Goal: Task Accomplishment & Management: Use online tool/utility

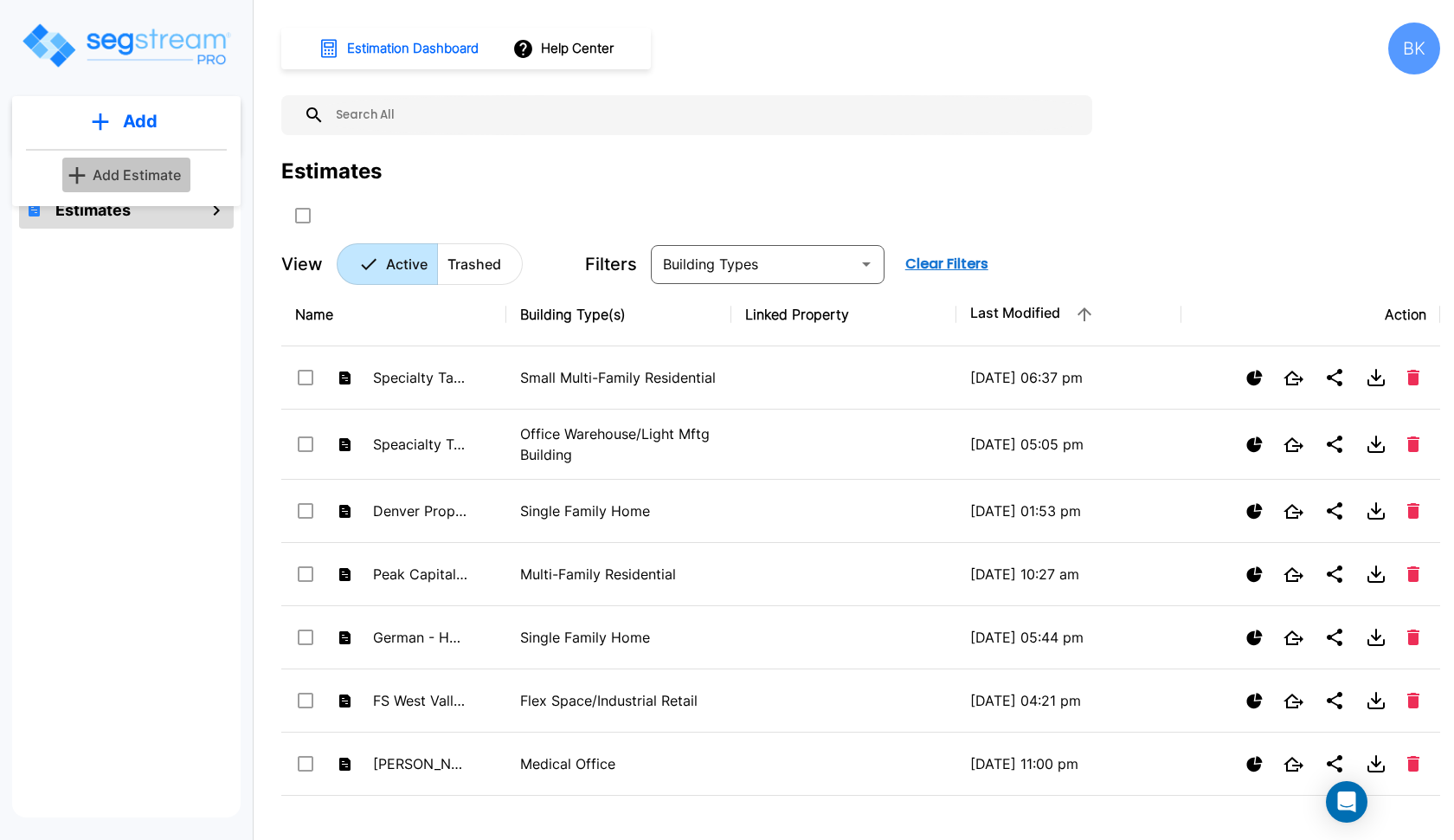
click at [132, 171] on p "Add Estimate" at bounding box center [137, 174] width 88 height 21
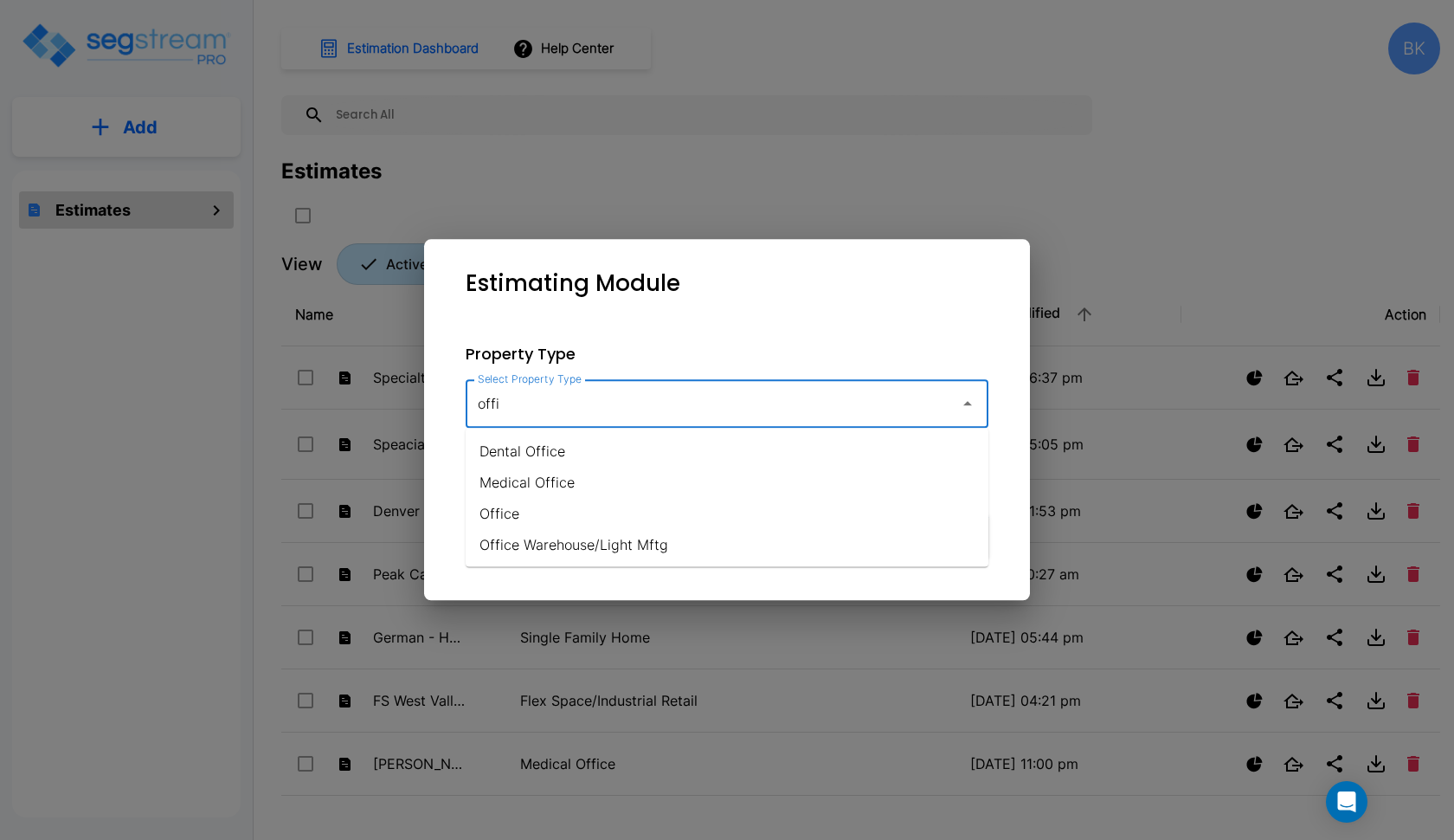
click at [564, 542] on li "Office Warehouse/Light Mftg" at bounding box center [727, 544] width 523 height 31
type input "Office Warehouse/Light Mftg"
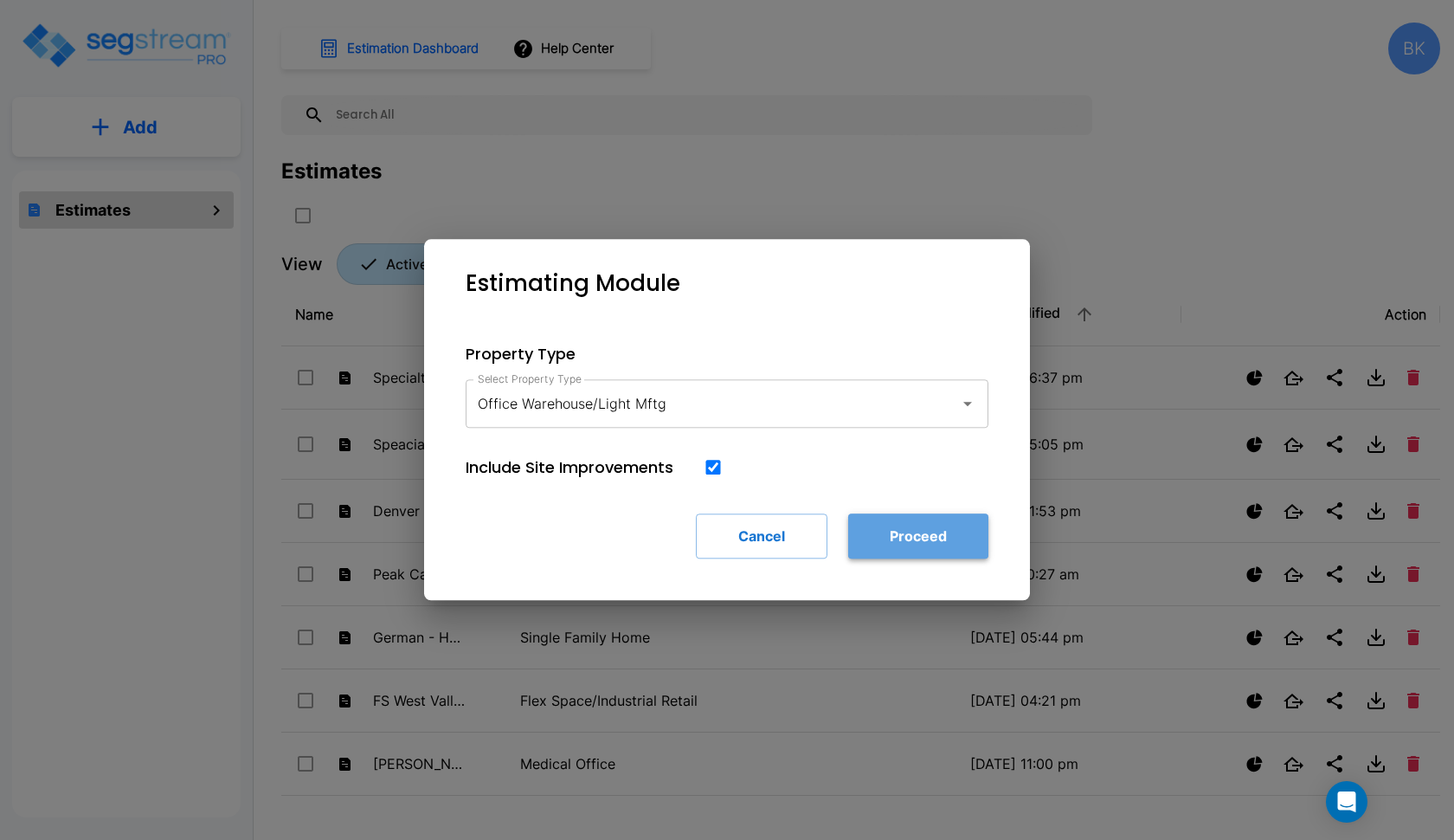
click at [889, 544] on button "Proceed" at bounding box center [918, 535] width 140 height 45
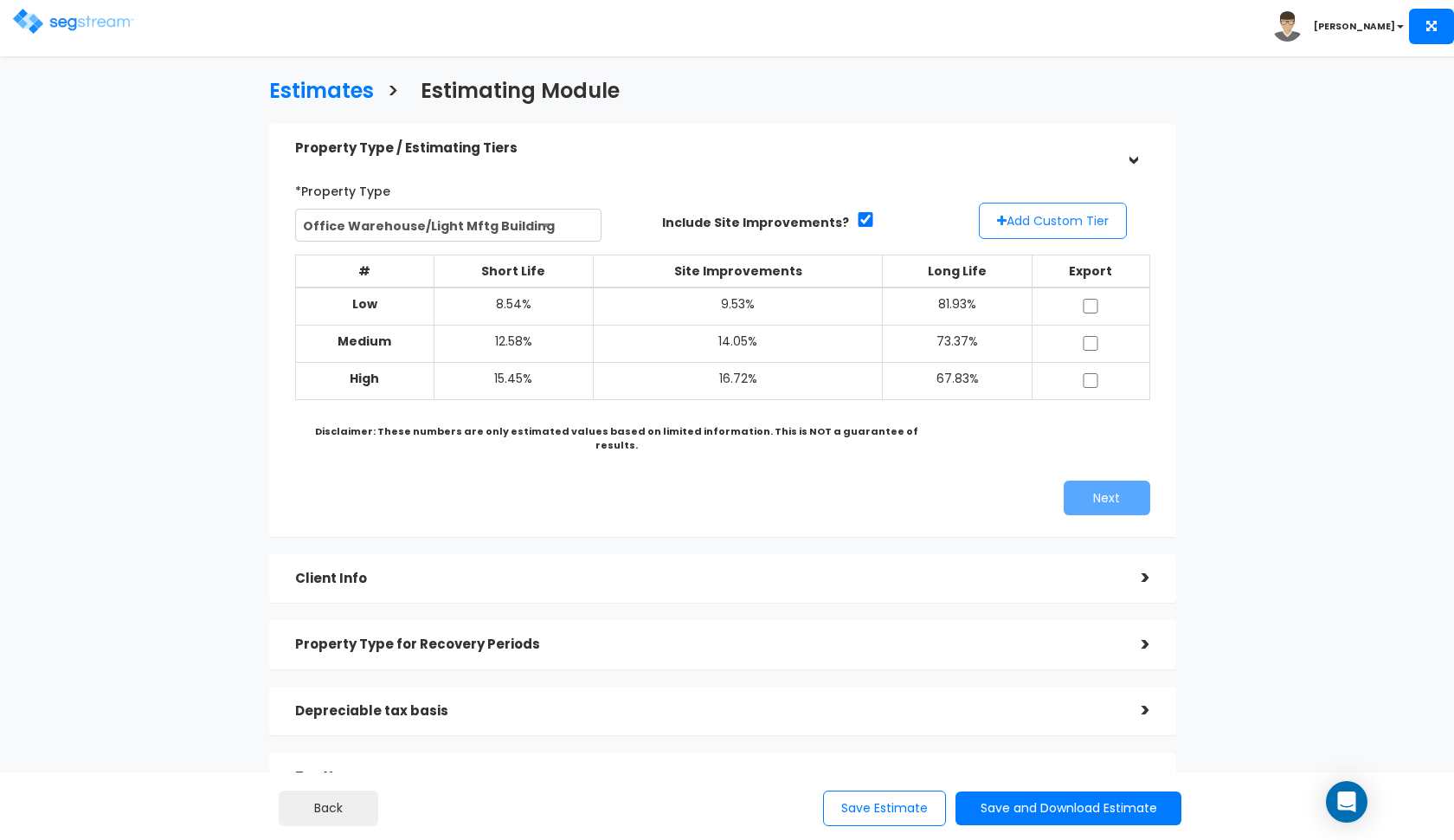
click at [1039, 218] on button "Add Custom Tier" at bounding box center [1053, 221] width 148 height 36
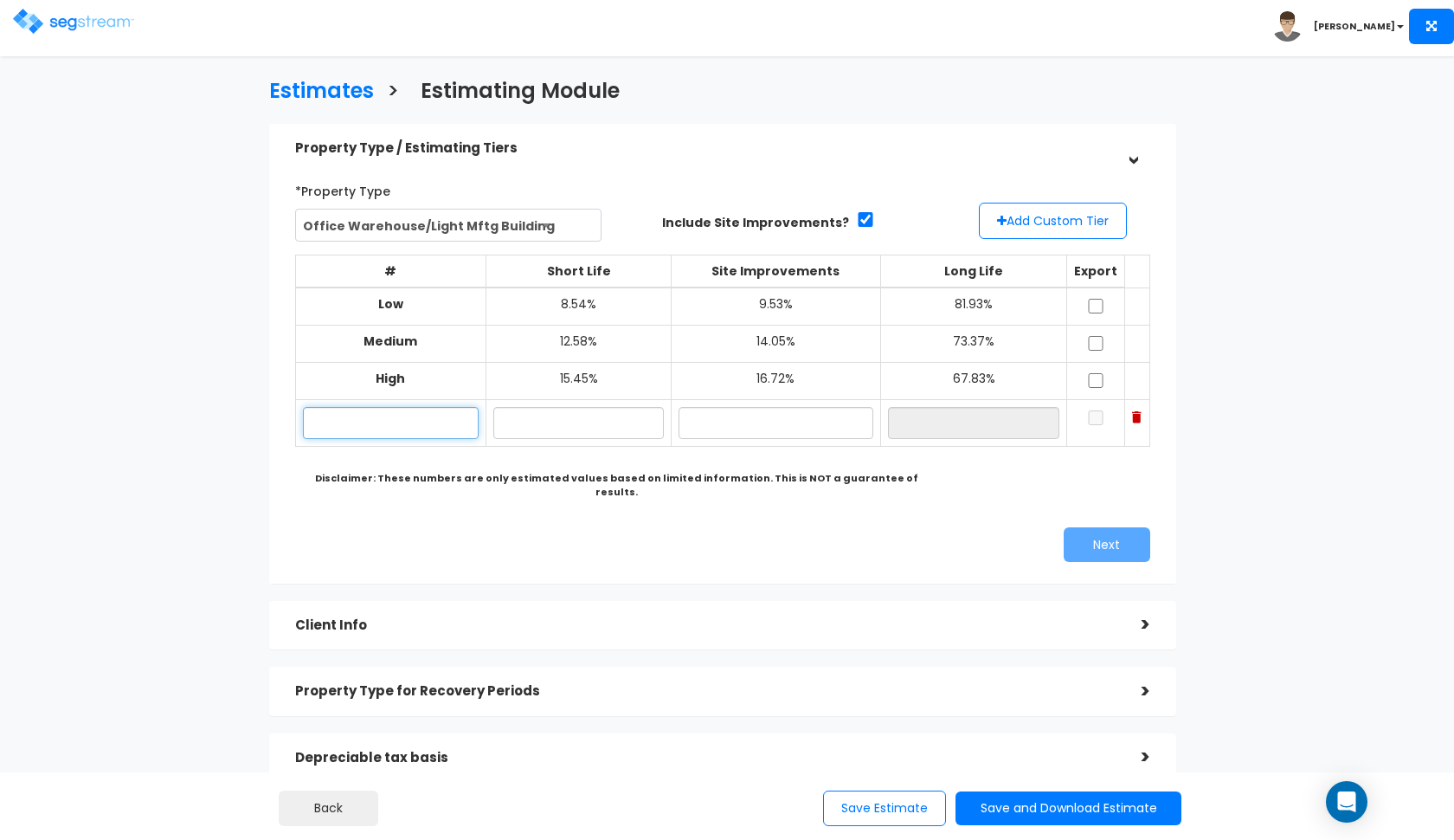
click at [373, 416] on input "text" at bounding box center [391, 423] width 177 height 32
type input "MotoUnited"
type input "3.00%"
type input "12.00%"
type input "85.00%"
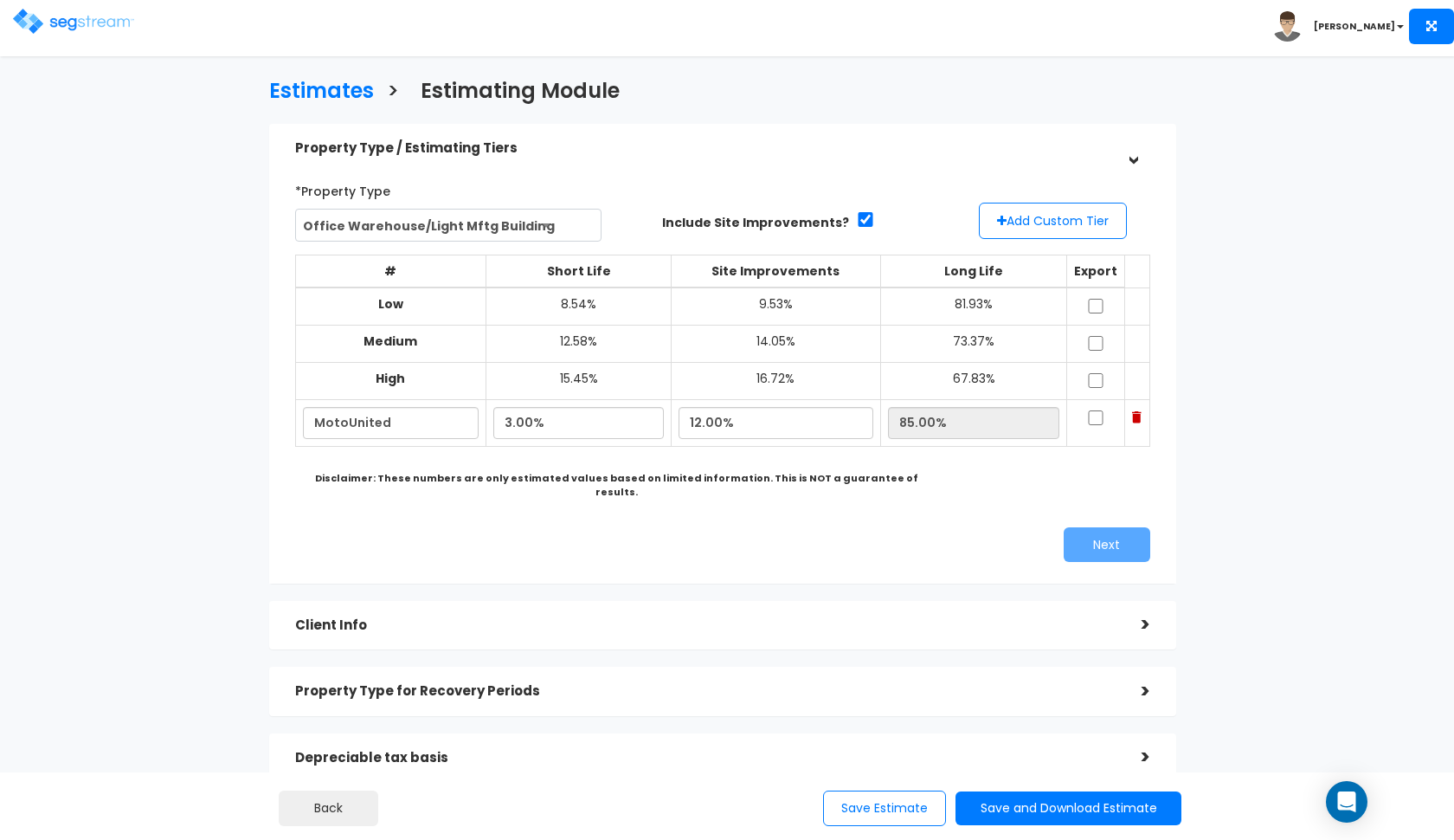
click at [1099, 301] on input "checkbox" at bounding box center [1095, 306] width 17 height 15
checkbox input "true"
click at [1099, 337] on input "checkbox" at bounding box center [1095, 343] width 17 height 15
checkbox input "true"
click at [1098, 381] on input "checkbox" at bounding box center [1095, 380] width 17 height 15
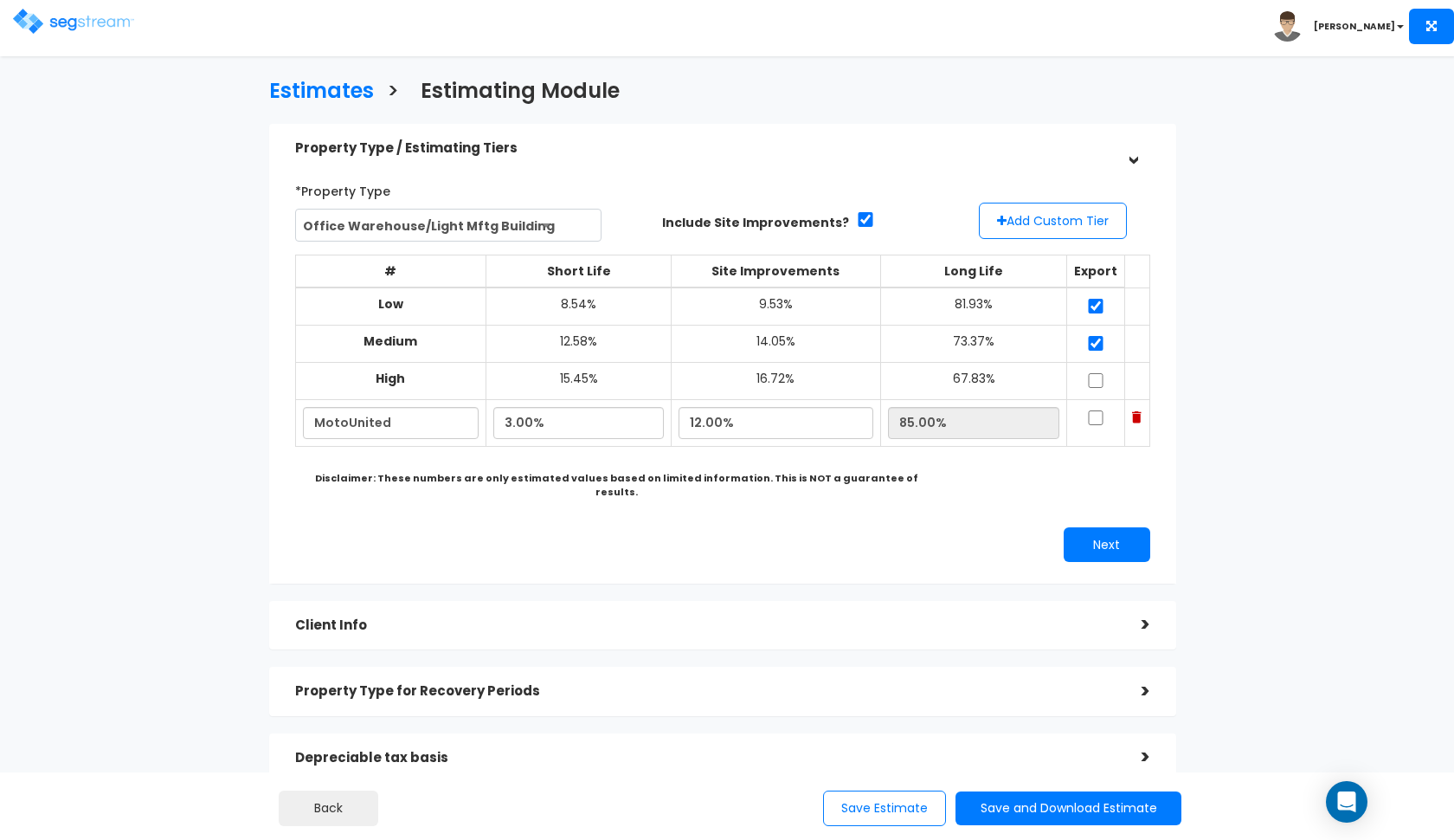
checkbox input "true"
click at [1097, 412] on input "checkbox" at bounding box center [1095, 417] width 17 height 15
checkbox input "true"
click at [1002, 527] on div "Next" at bounding box center [943, 544] width 441 height 35
click at [1085, 527] on button "Next" at bounding box center [1107, 544] width 87 height 35
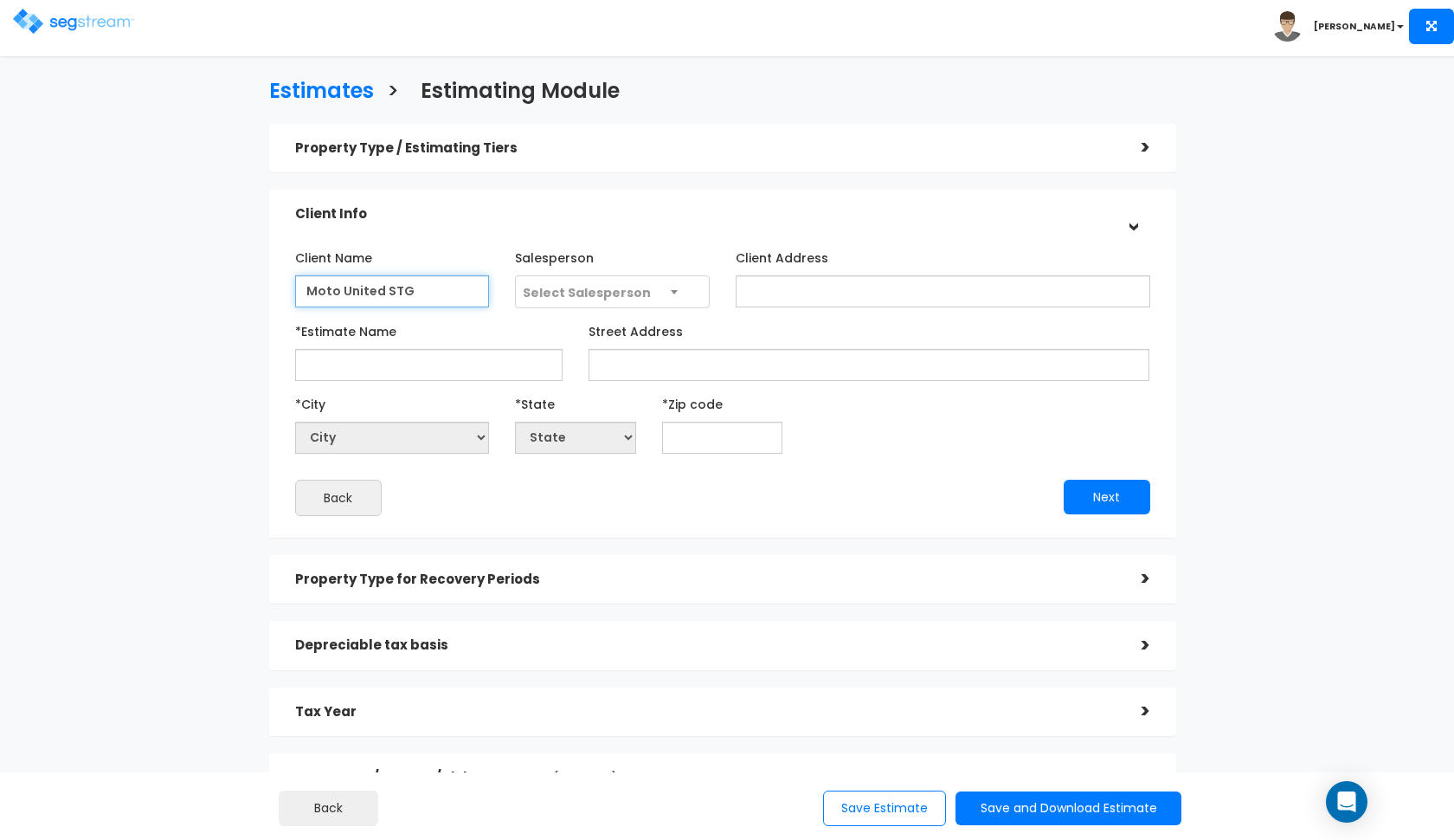
type input "Moto United STG"
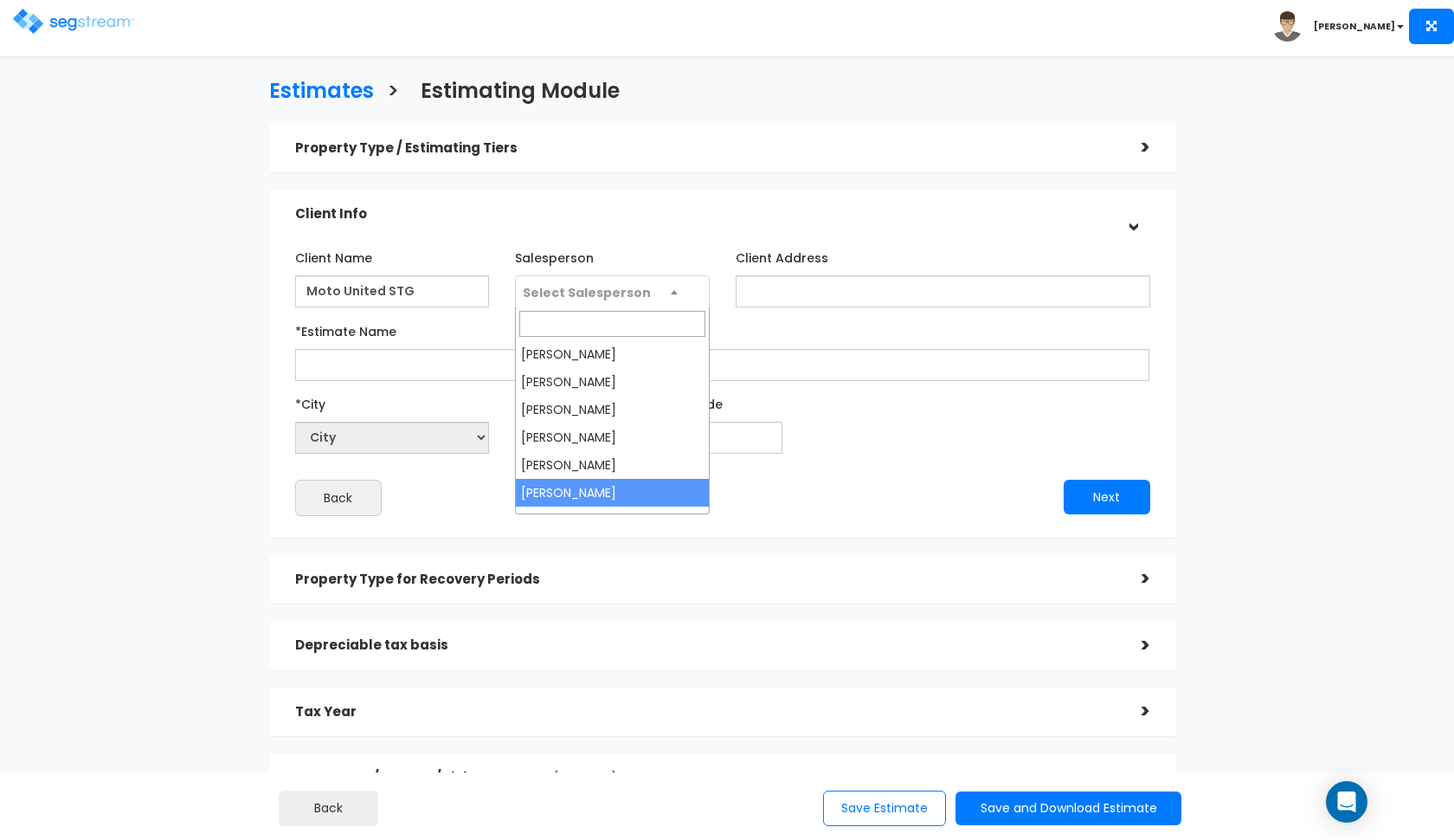
select select "190"
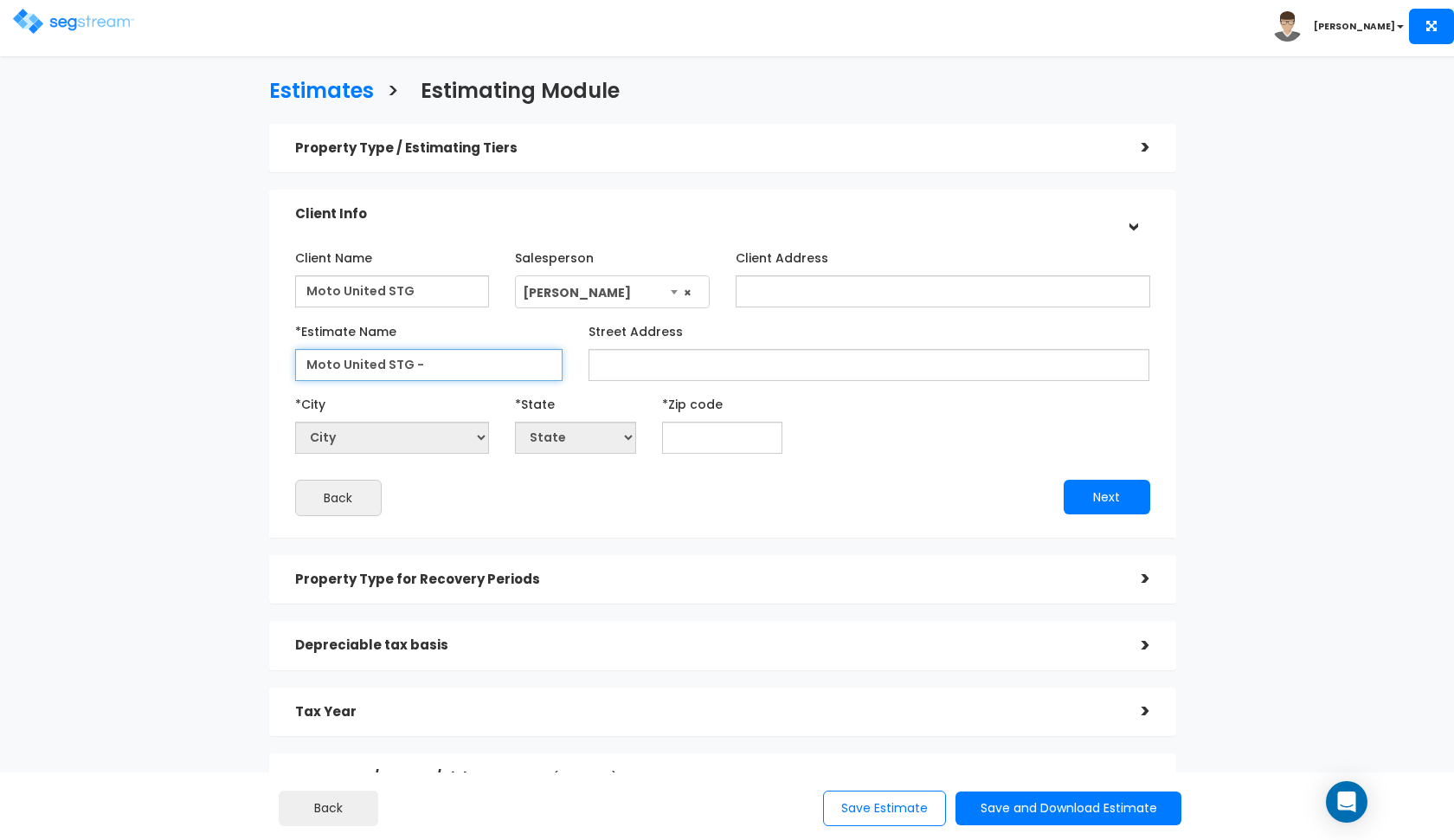
paste input "4646 South Desert Color Parkway St George, UT 84790"
type input "Moto United STG - [STREET_ADDRESS]"
paste input "4646 South Desert Color Parkway St George, UT 84790"
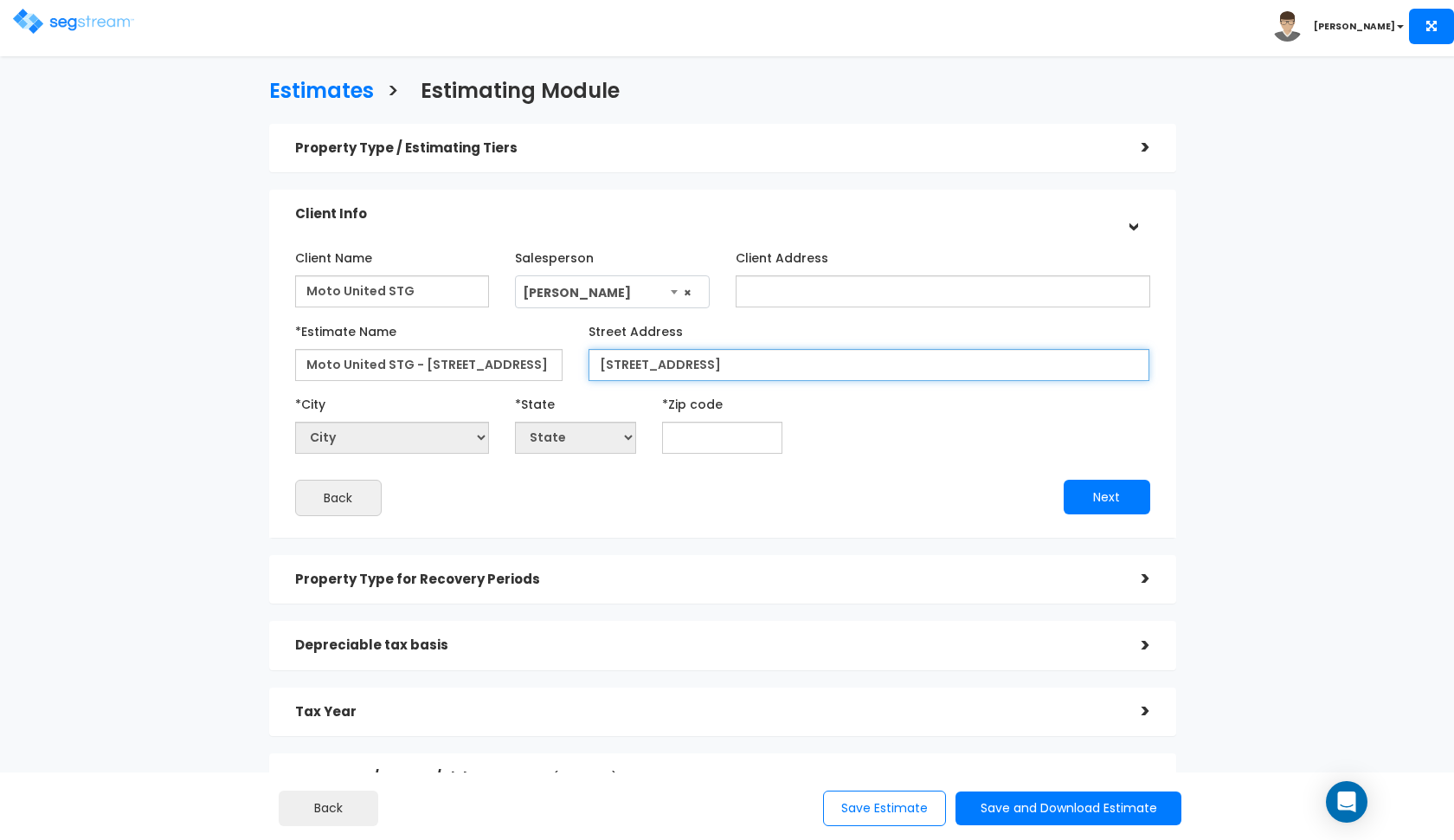
type input "[STREET_ADDRESS]"
paste input "84790"
type input "84790"
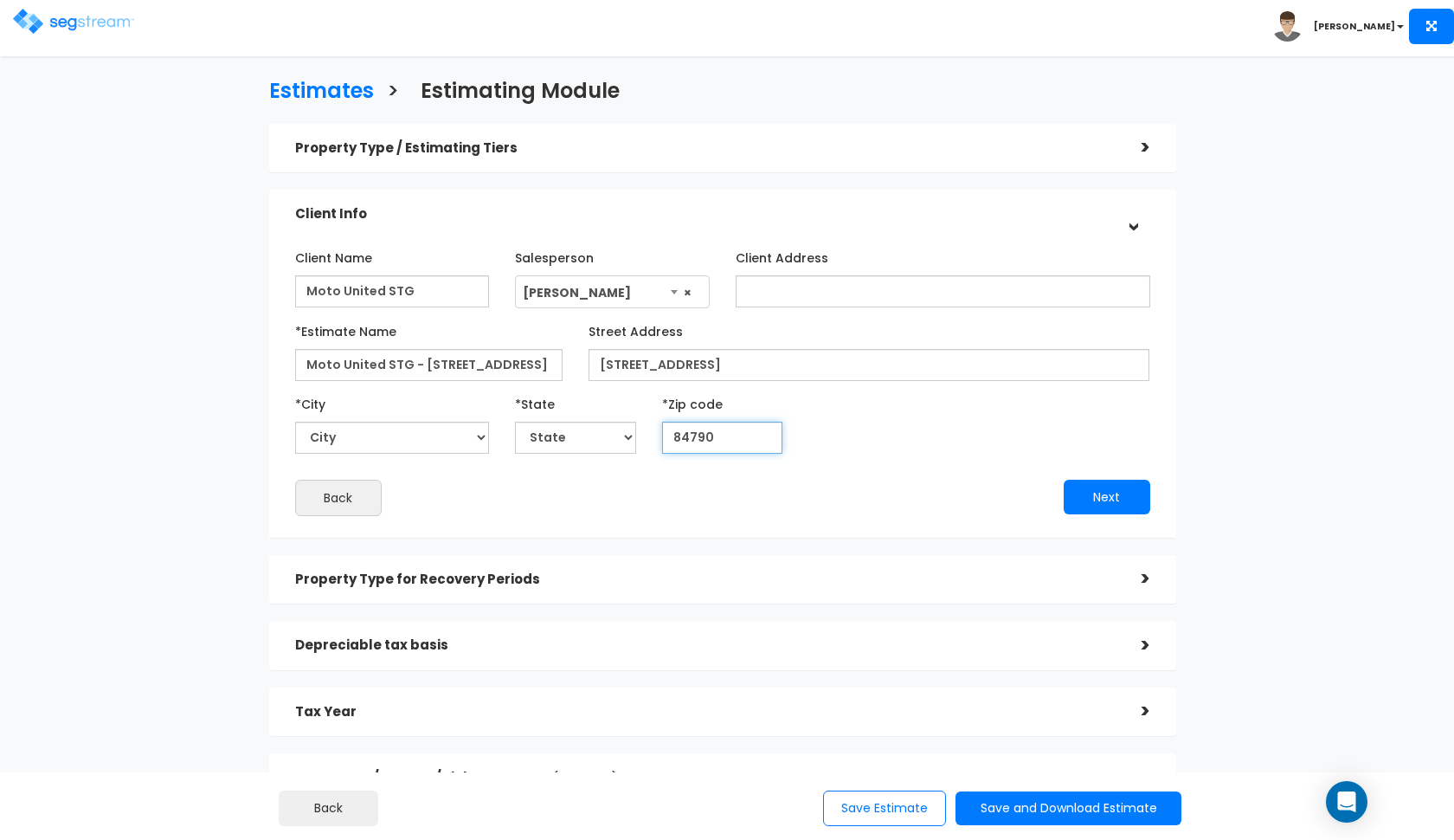
select select "UT"
type input "84790"
click at [1072, 486] on button "Next" at bounding box center [1107, 497] width 87 height 35
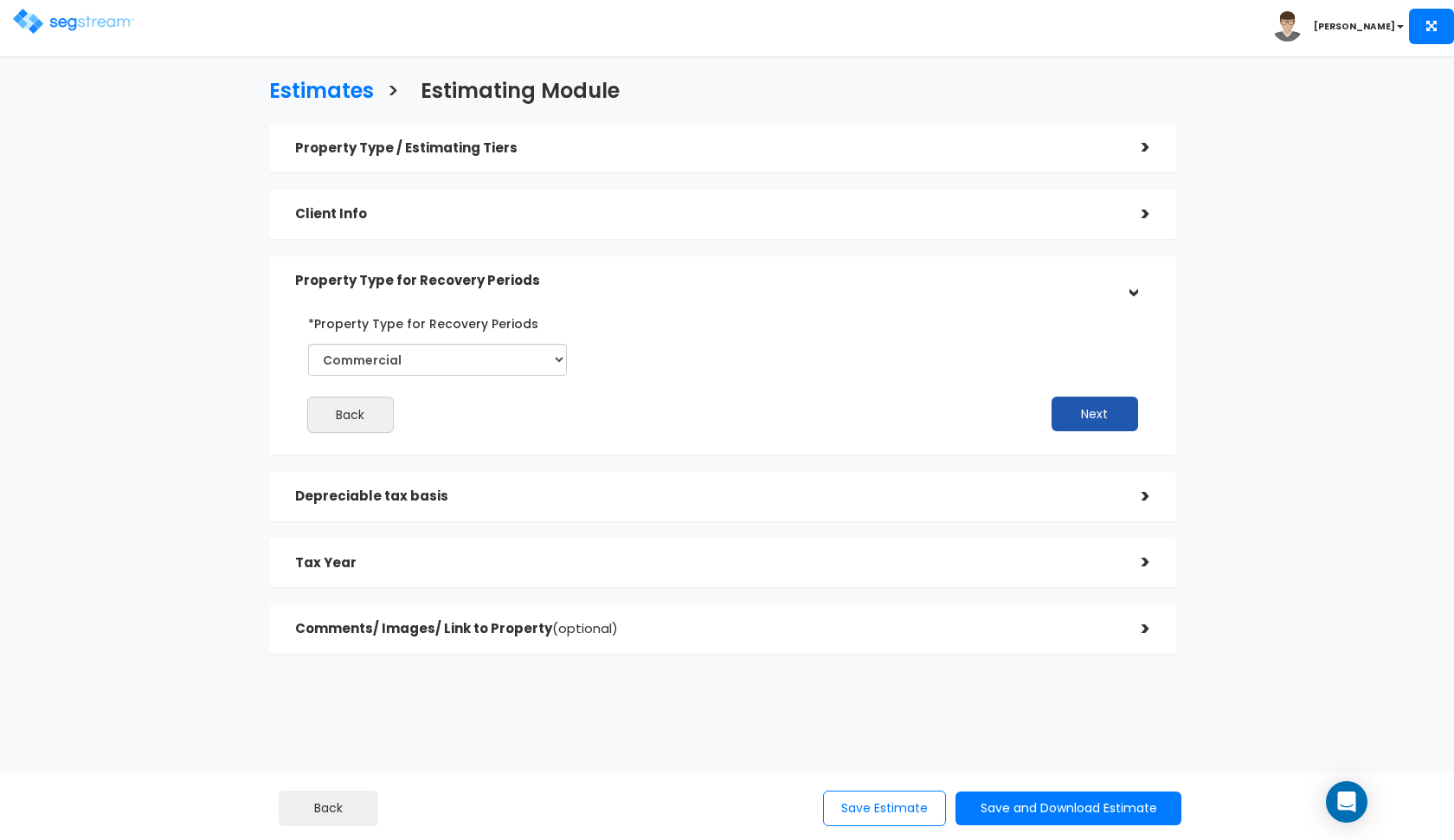
click at [1131, 411] on button "Next" at bounding box center [1095, 413] width 87 height 35
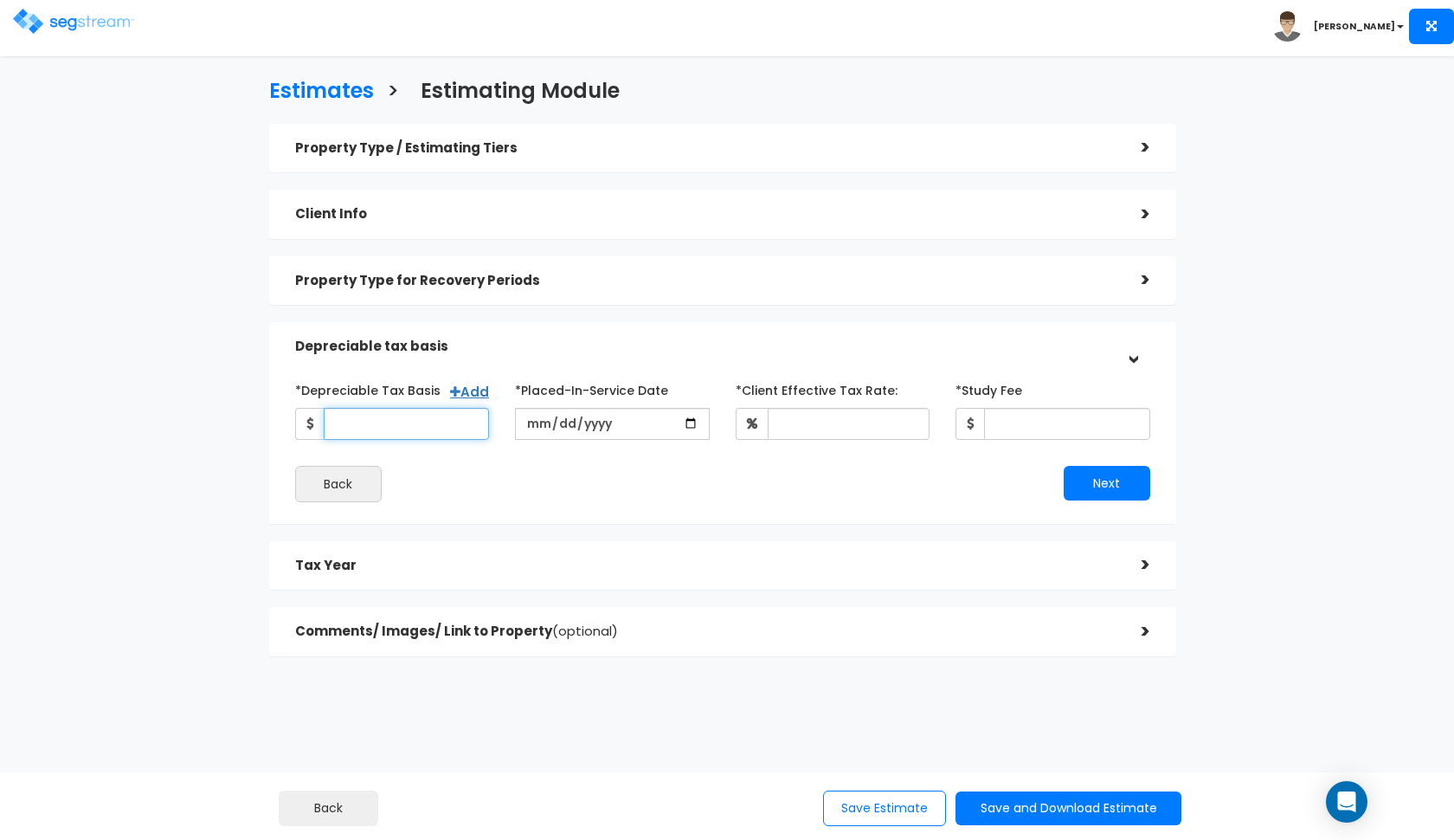
click at [412, 422] on input "*Depreciable Tax Basis" at bounding box center [407, 424] width 166 height 32
type input "24,014,497.07"
type input "[DATE]"
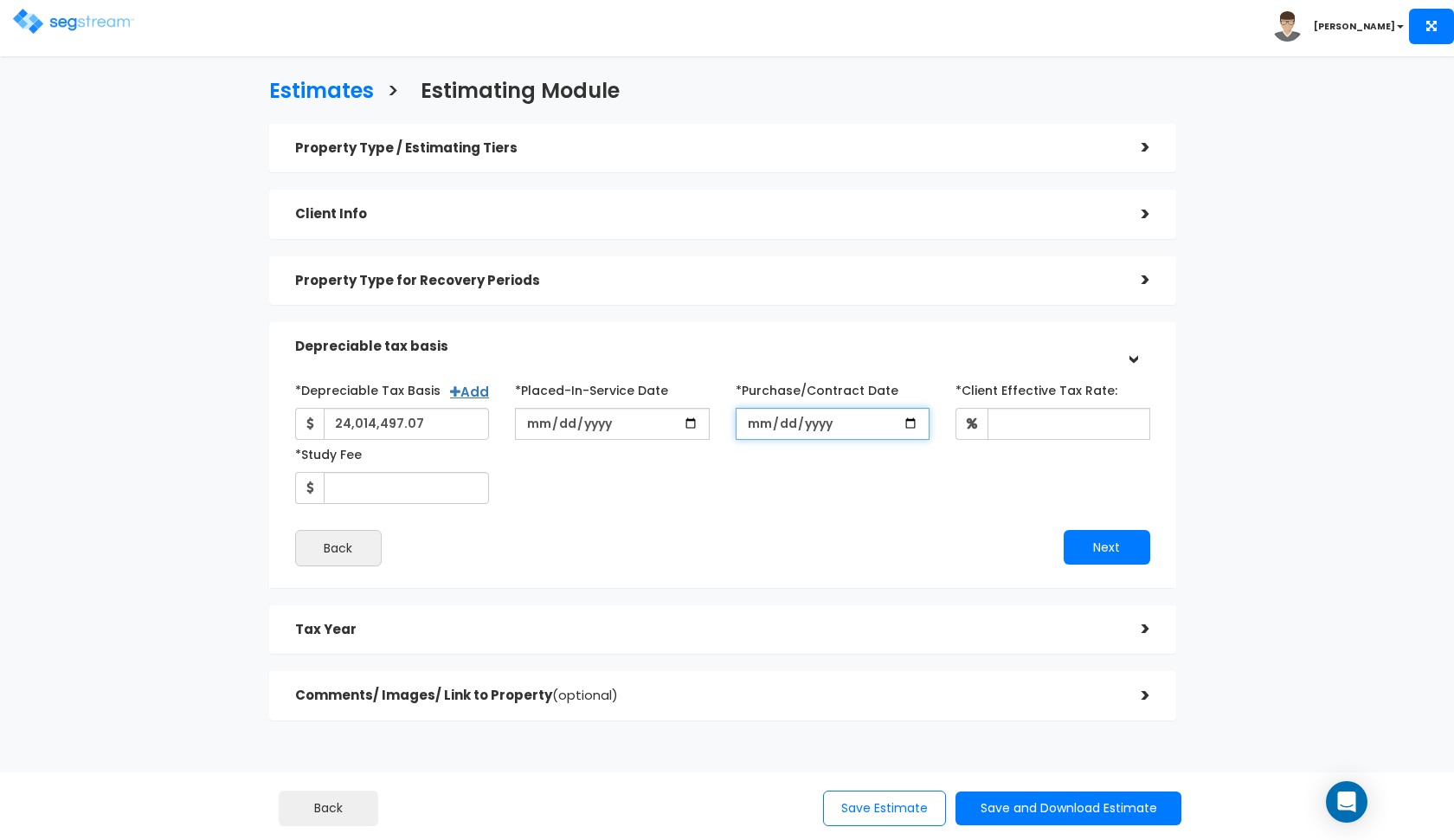
click at [745, 415] on input "*Purchase/Contract Date" at bounding box center [833, 424] width 195 height 32
click at [1001, 521] on div "*Depreciable Tax Basis Add 24,014,497.07 *Placed-In-Service Date Back" at bounding box center [722, 471] width 855 height 190
click at [756, 427] on input "[DATE]" at bounding box center [833, 424] width 195 height 32
type input "2025-01-31"
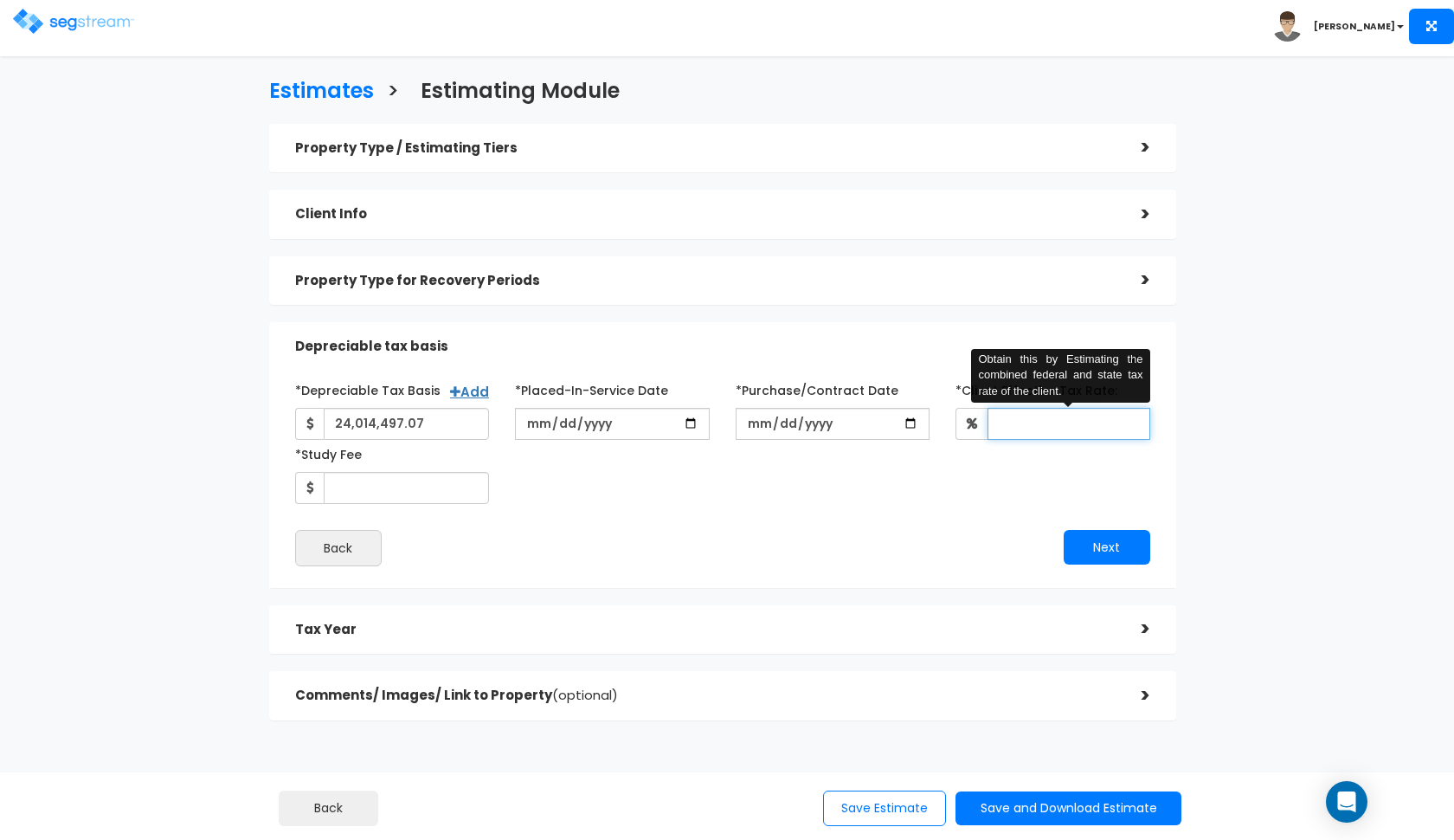
click at [1065, 418] on input "*Client Effective Tax Rate:" at bounding box center [1069, 424] width 163 height 32
type input "35"
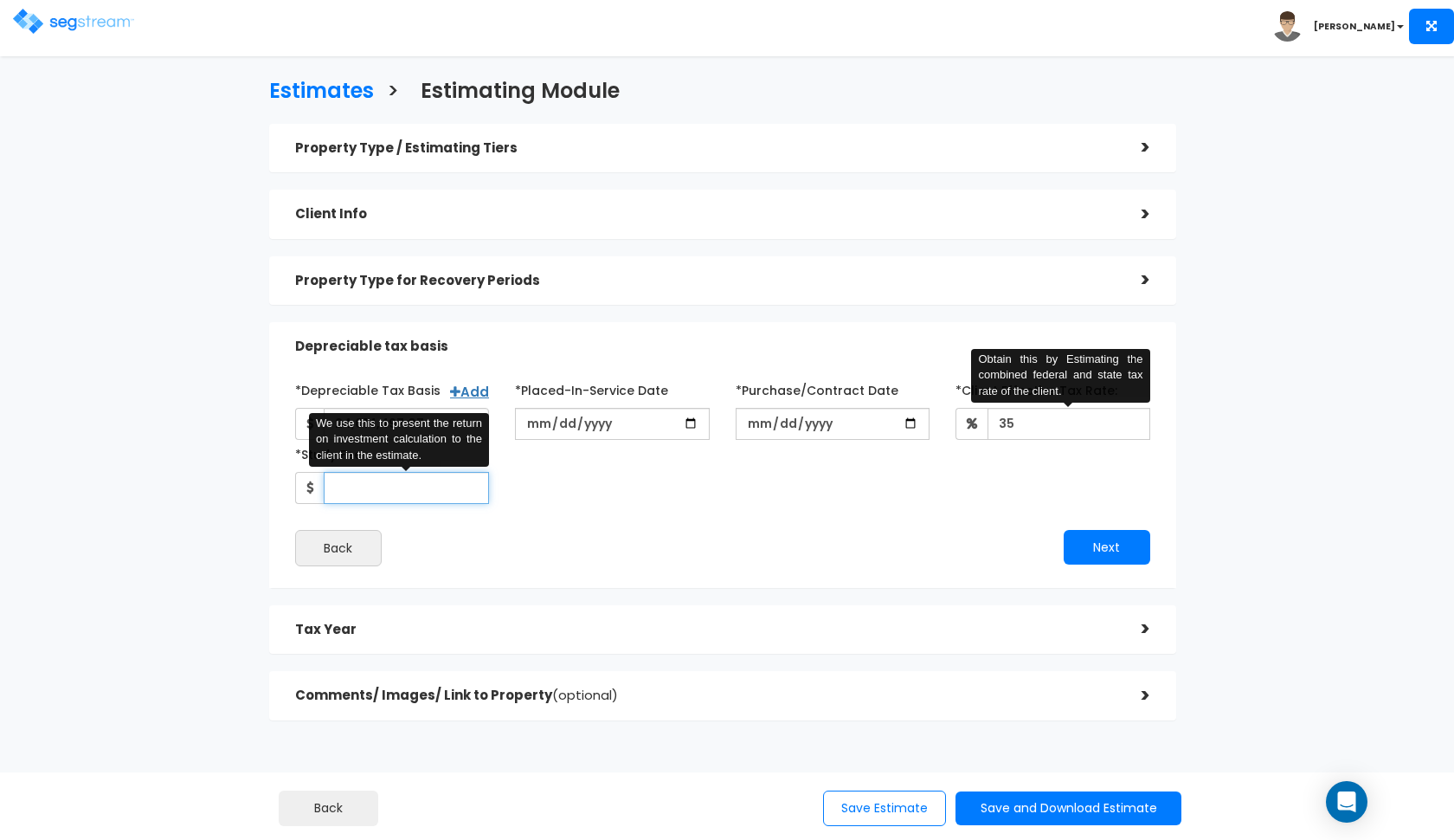
click at [440, 480] on input "*Study Fee" at bounding box center [407, 488] width 166 height 32
type input "6,000"
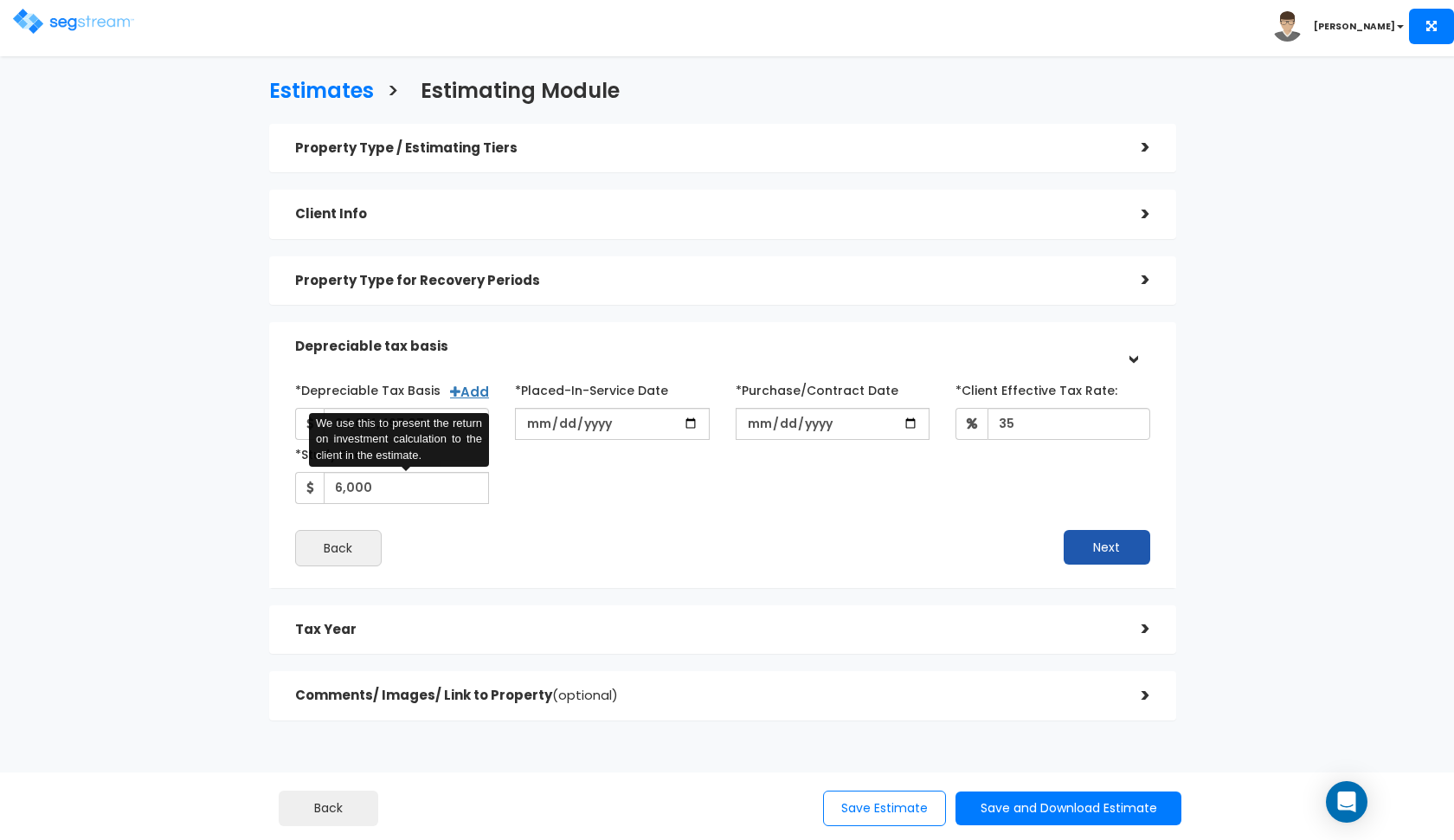
click at [1097, 537] on button "Next" at bounding box center [1107, 547] width 87 height 35
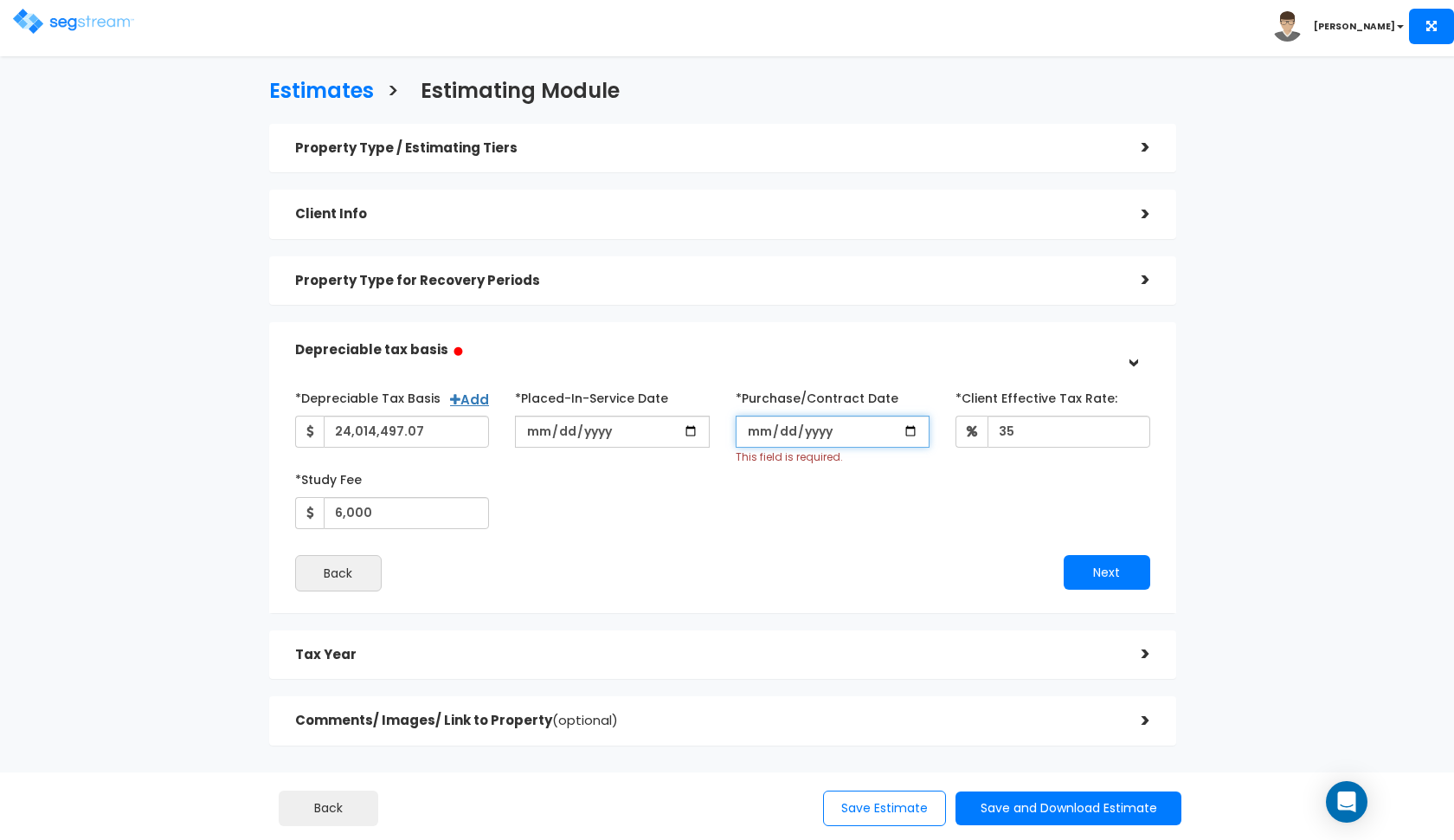
click at [850, 430] on input "*Purchase/Contract Date" at bounding box center [833, 431] width 195 height 32
click at [907, 497] on div "*Depreciable Tax Basis Add 24,014,497.07 *Placed-In-Service Date 2025-07-31 *Pu…" at bounding box center [722, 455] width 881 height 145
click at [1107, 582] on button "Next" at bounding box center [1107, 572] width 87 height 35
click at [1102, 573] on button "Next" at bounding box center [1107, 572] width 87 height 35
click at [763, 432] on input "*Purchase/Contract Date" at bounding box center [833, 431] width 195 height 32
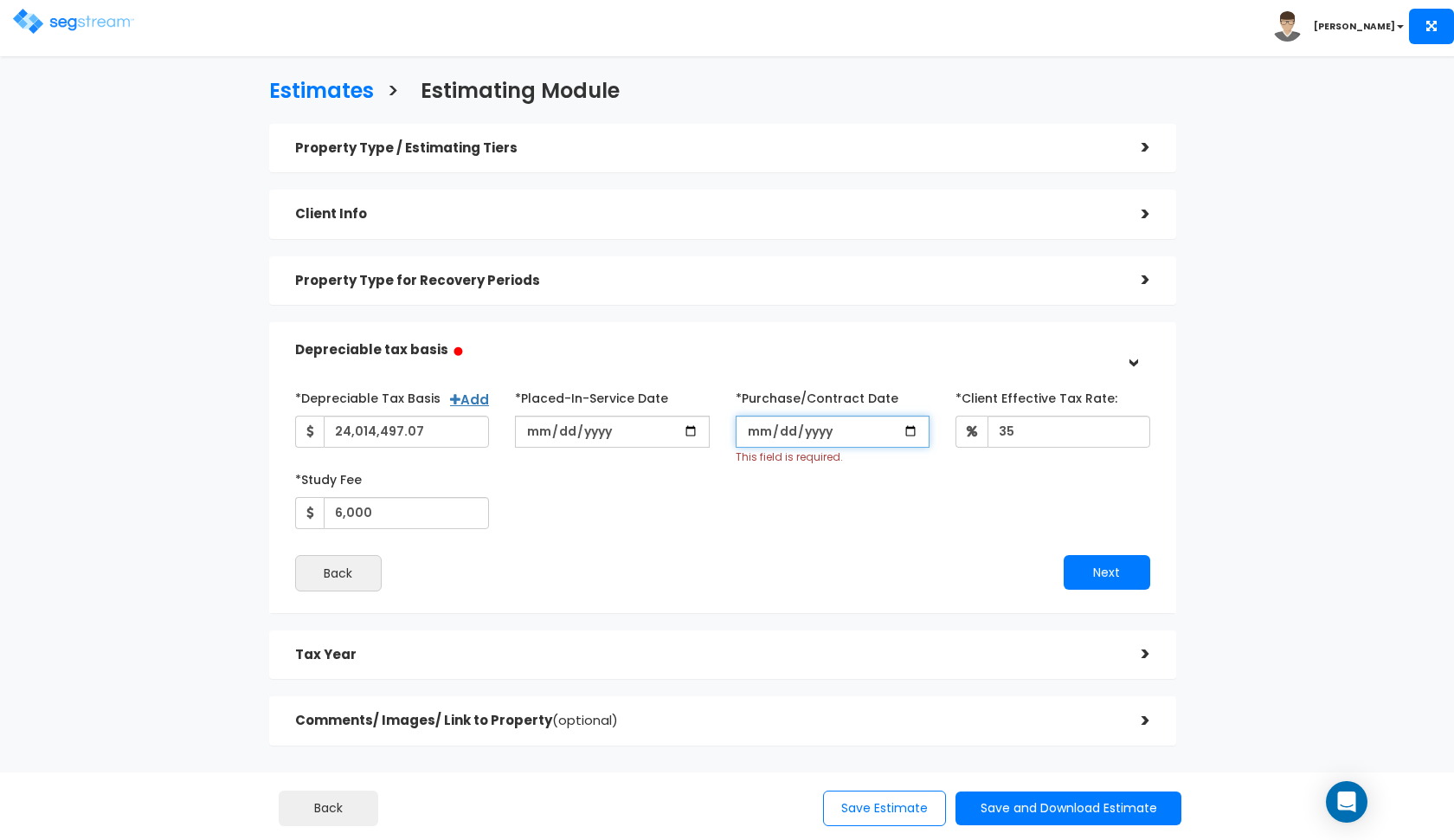
type input "2025-01-31"
type input "2025-02-03"
click at [974, 544] on div "*Depreciable Tax Basis Add 24,014,497.07 *Placed-In-Service Date 35" at bounding box center [722, 487] width 855 height 208
click at [1107, 565] on button "Next" at bounding box center [1107, 572] width 87 height 35
click at [863, 520] on div "*Depreciable Tax Basis Add 24,014,497.07 *Placed-In-Service Date 2025-07-31 *Pu…" at bounding box center [722, 455] width 881 height 145
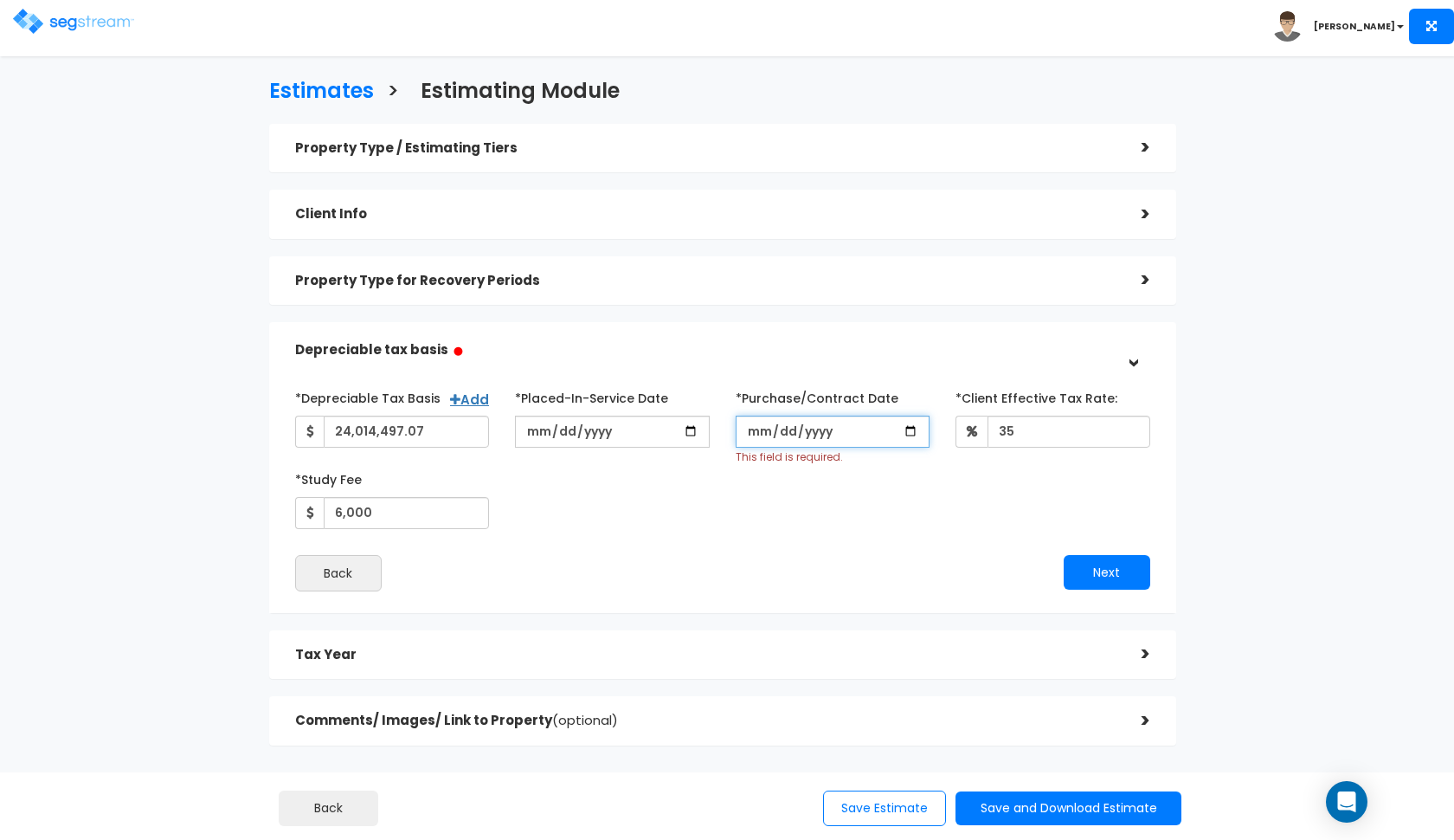
click at [750, 434] on input "*Purchase/Contract Date" at bounding box center [833, 431] width 195 height 32
click at [945, 557] on div "Next" at bounding box center [943, 572] width 441 height 35
click at [1068, 583] on button "Next" at bounding box center [1107, 572] width 87 height 35
click at [753, 437] on input "*Purchase/Contract Date" at bounding box center [833, 431] width 195 height 32
type input "[DATE]"
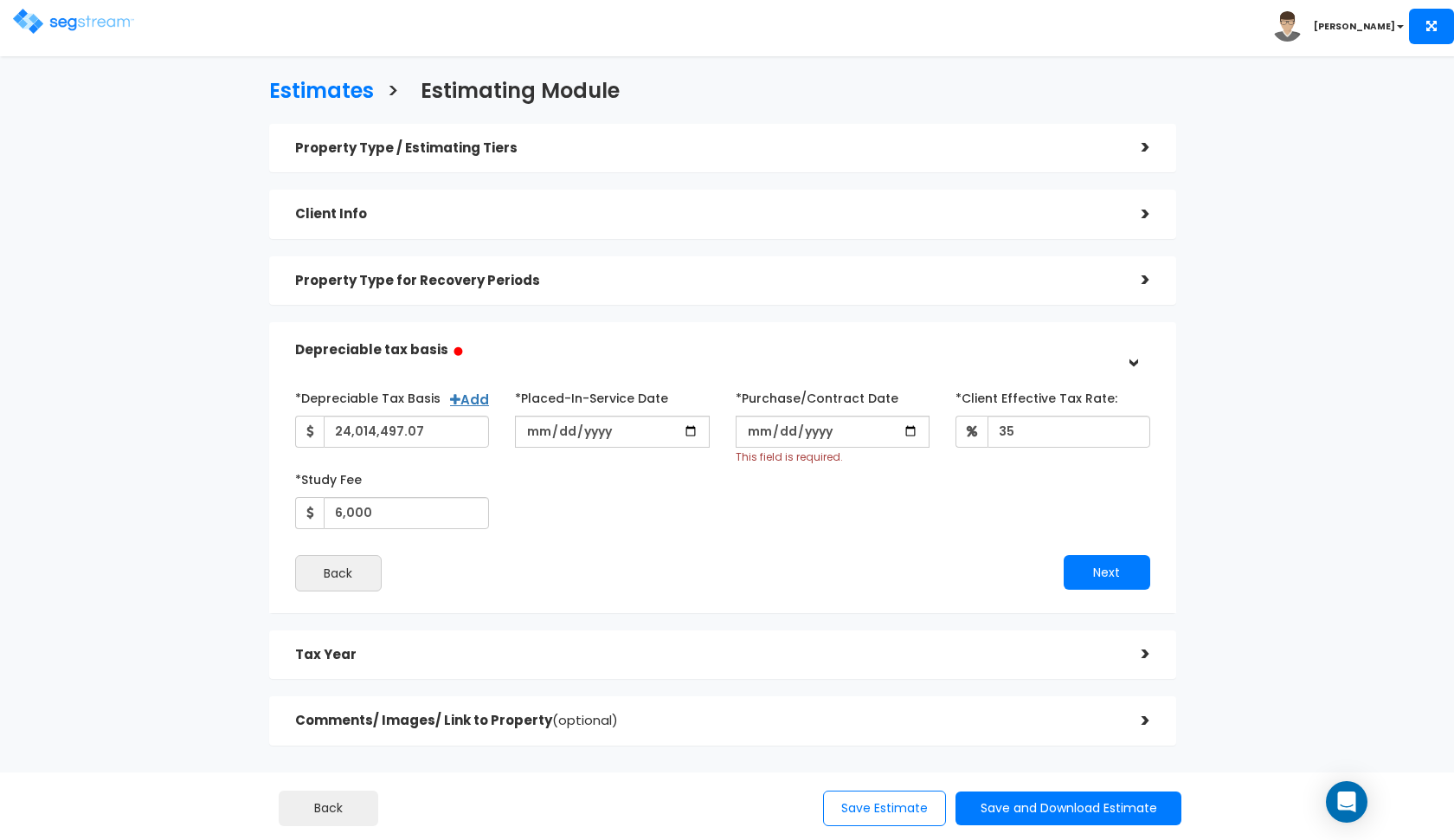
click at [944, 478] on div "*Depreciable Tax Basis Add 24,014,497.07 *Placed-In-Service Date 2025-07-31 *Pu…" at bounding box center [722, 455] width 881 height 145
click at [1096, 572] on button "Next" at bounding box center [1107, 572] width 87 height 35
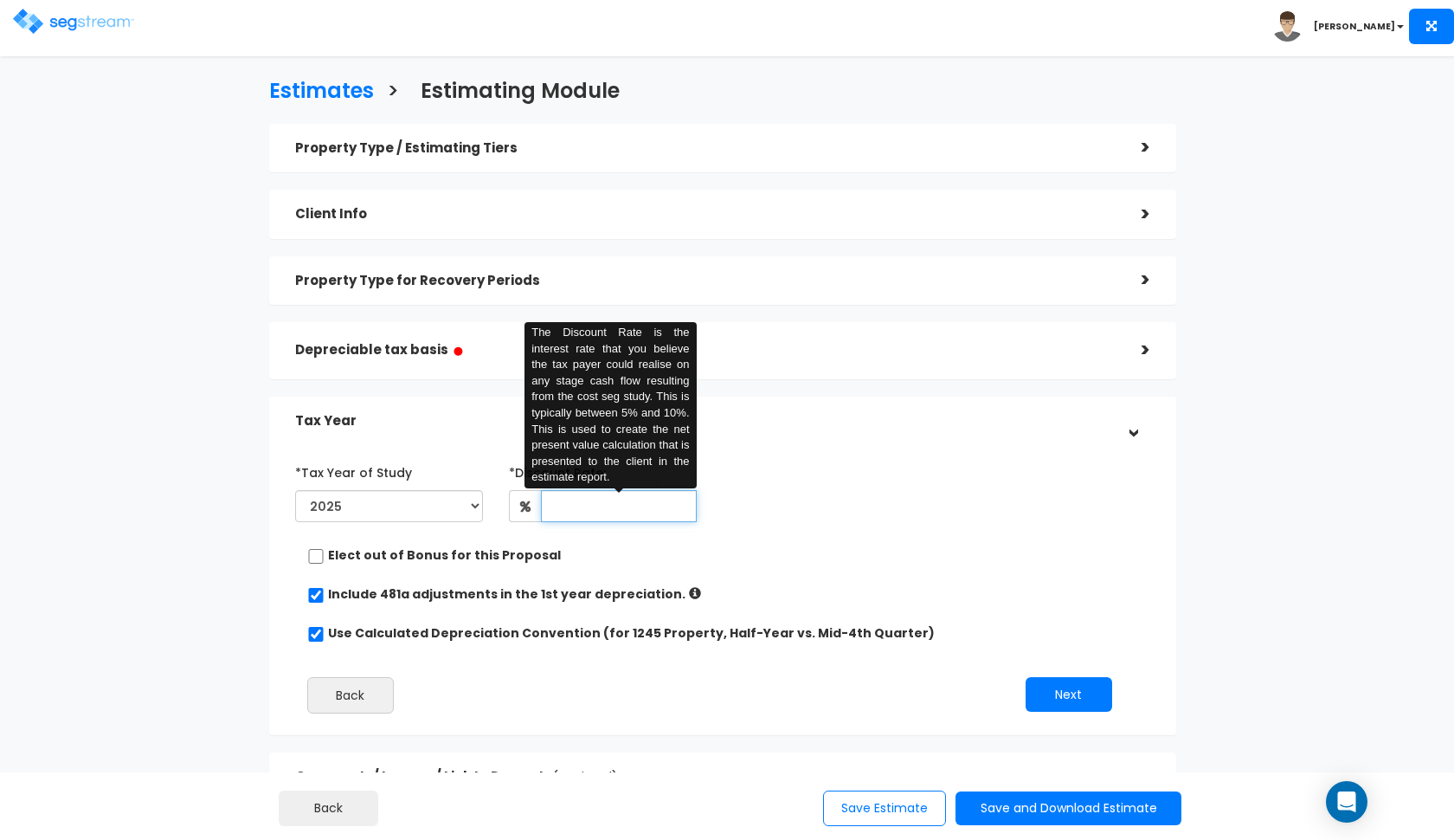
click at [592, 499] on input "text" at bounding box center [619, 506] width 156 height 32
type input "8"
click at [1107, 711] on div "*Tax Year of Study 2025 2026 Prior Accumulated Depreciation *Discount Rate:" at bounding box center [709, 592] width 855 height 286
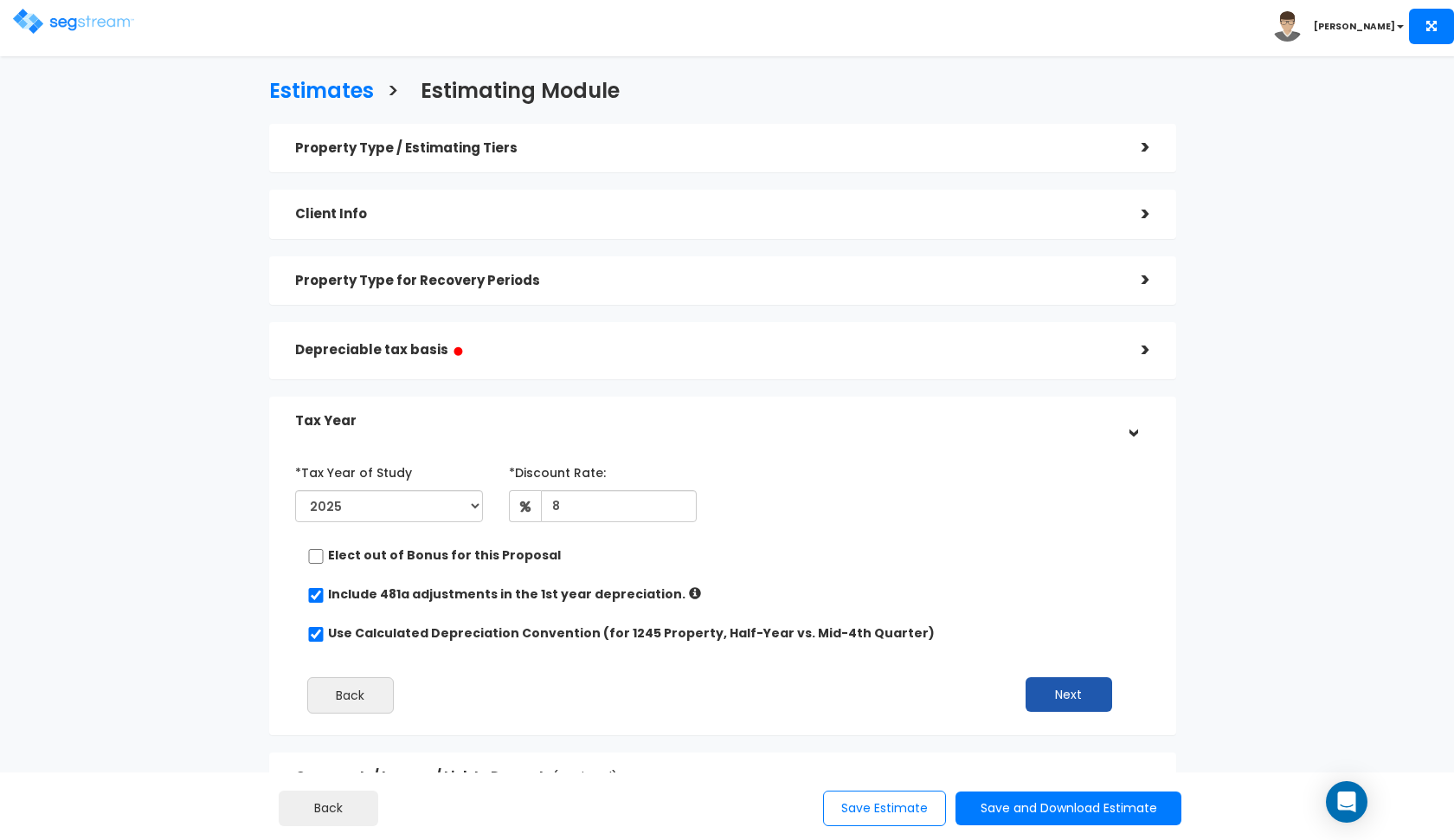
click at [1091, 702] on button "Next" at bounding box center [1069, 694] width 87 height 35
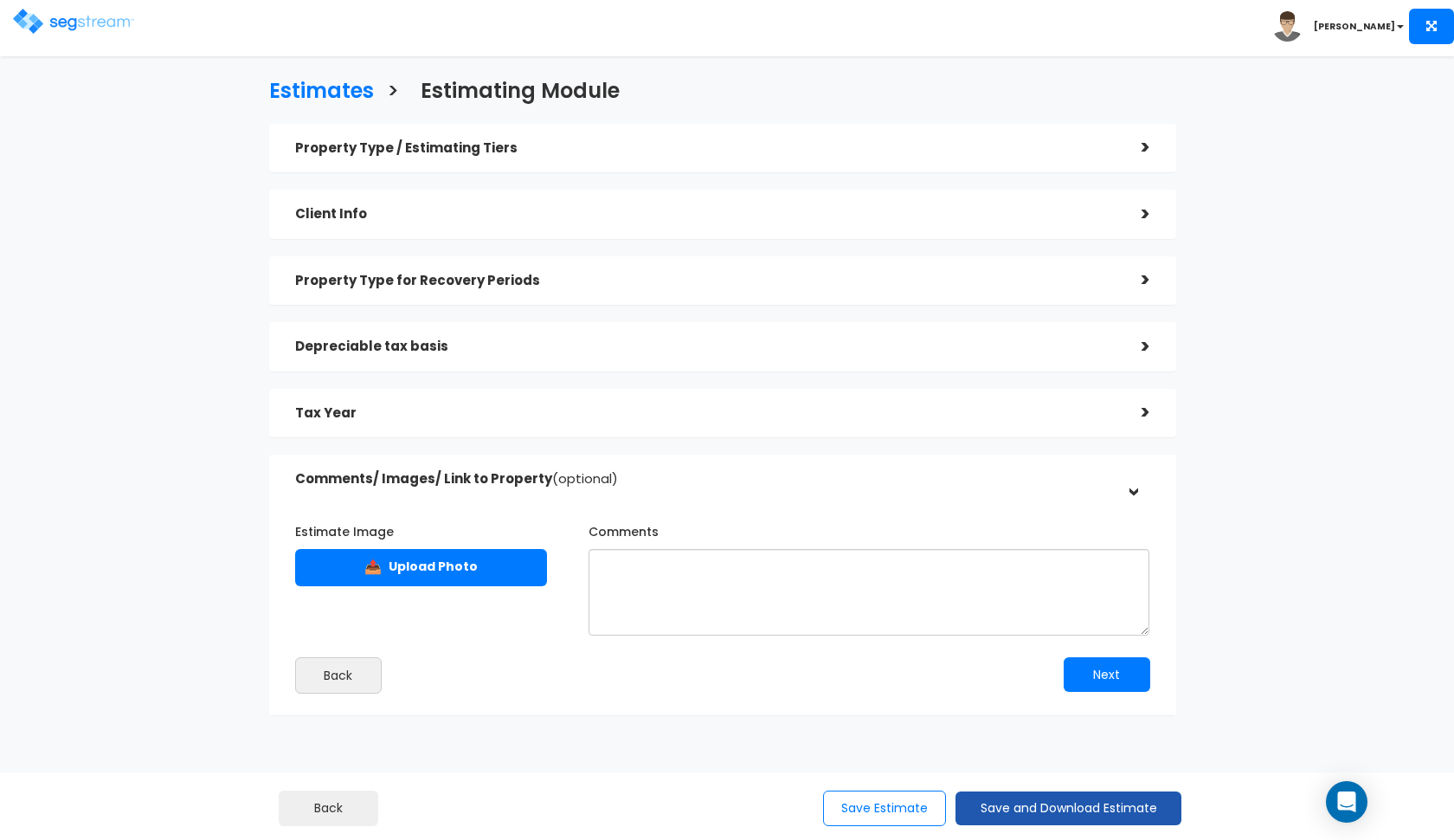
click at [1013, 801] on button "Save and Download Estimate" at bounding box center [1069, 808] width 226 height 34
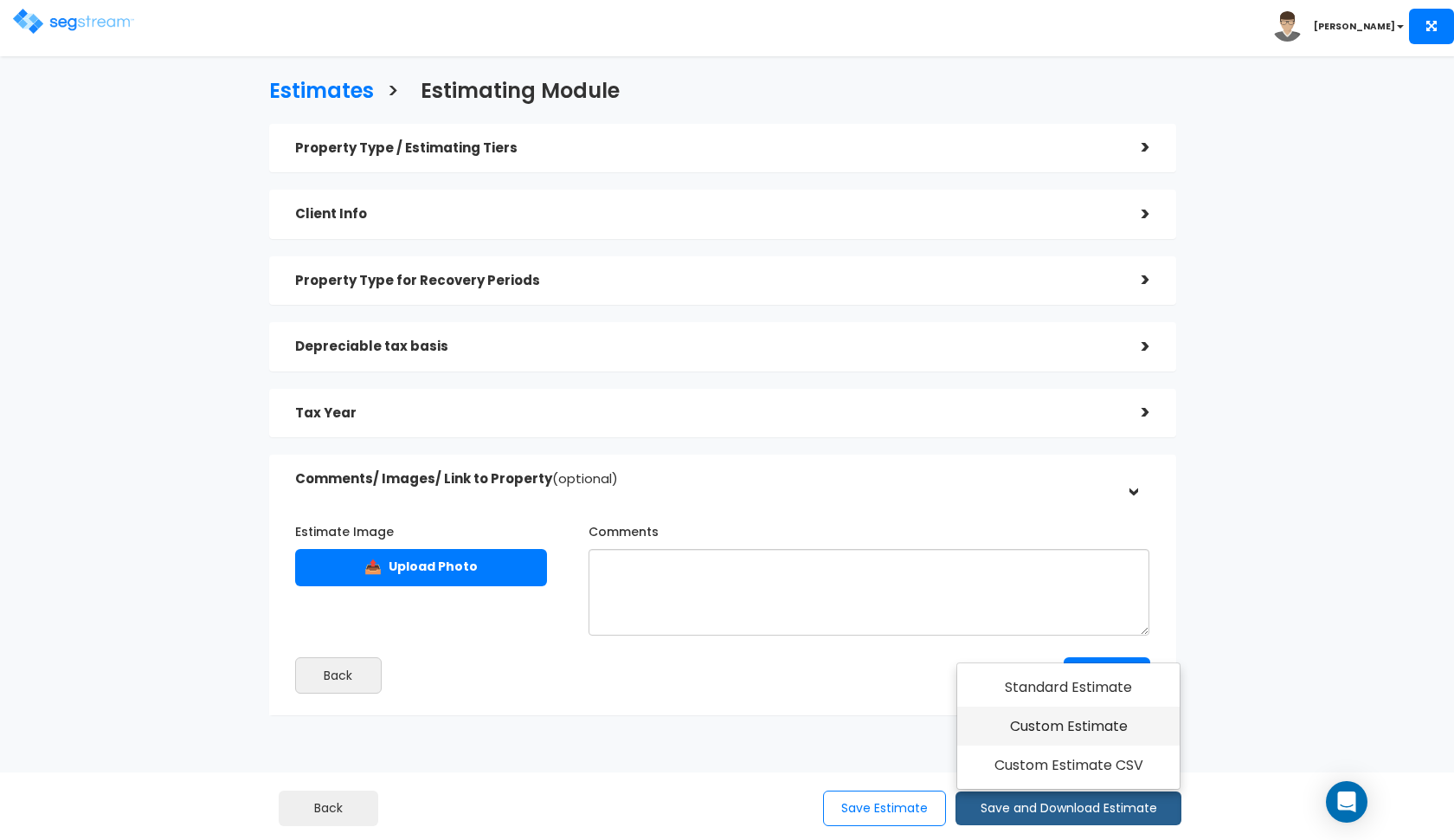
click at [1045, 730] on link "Custom Estimate" at bounding box center [1068, 726] width 222 height 40
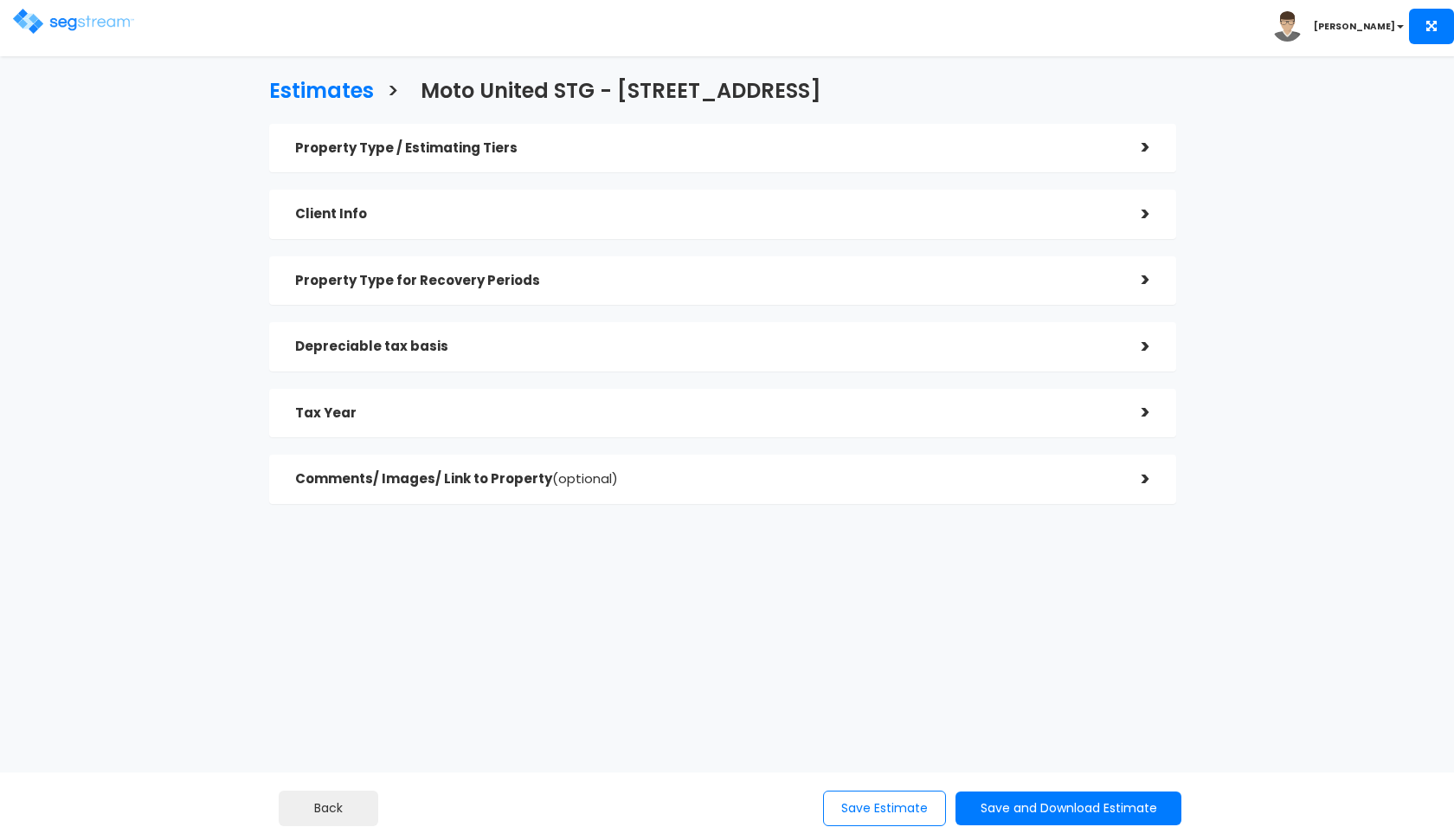
checkbox input "true"
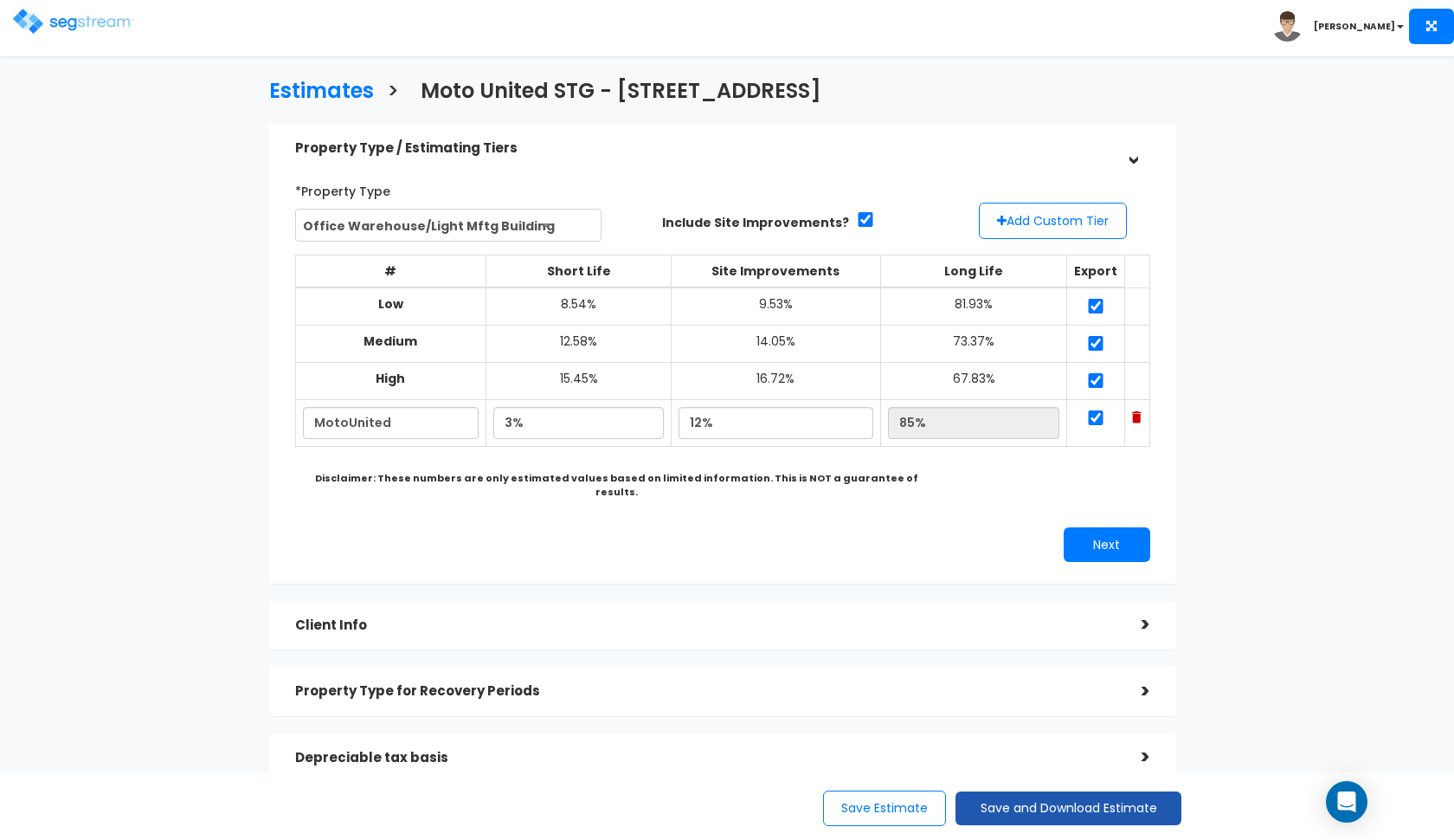
click at [1005, 821] on button "Save and Download Estimate" at bounding box center [1069, 808] width 226 height 34
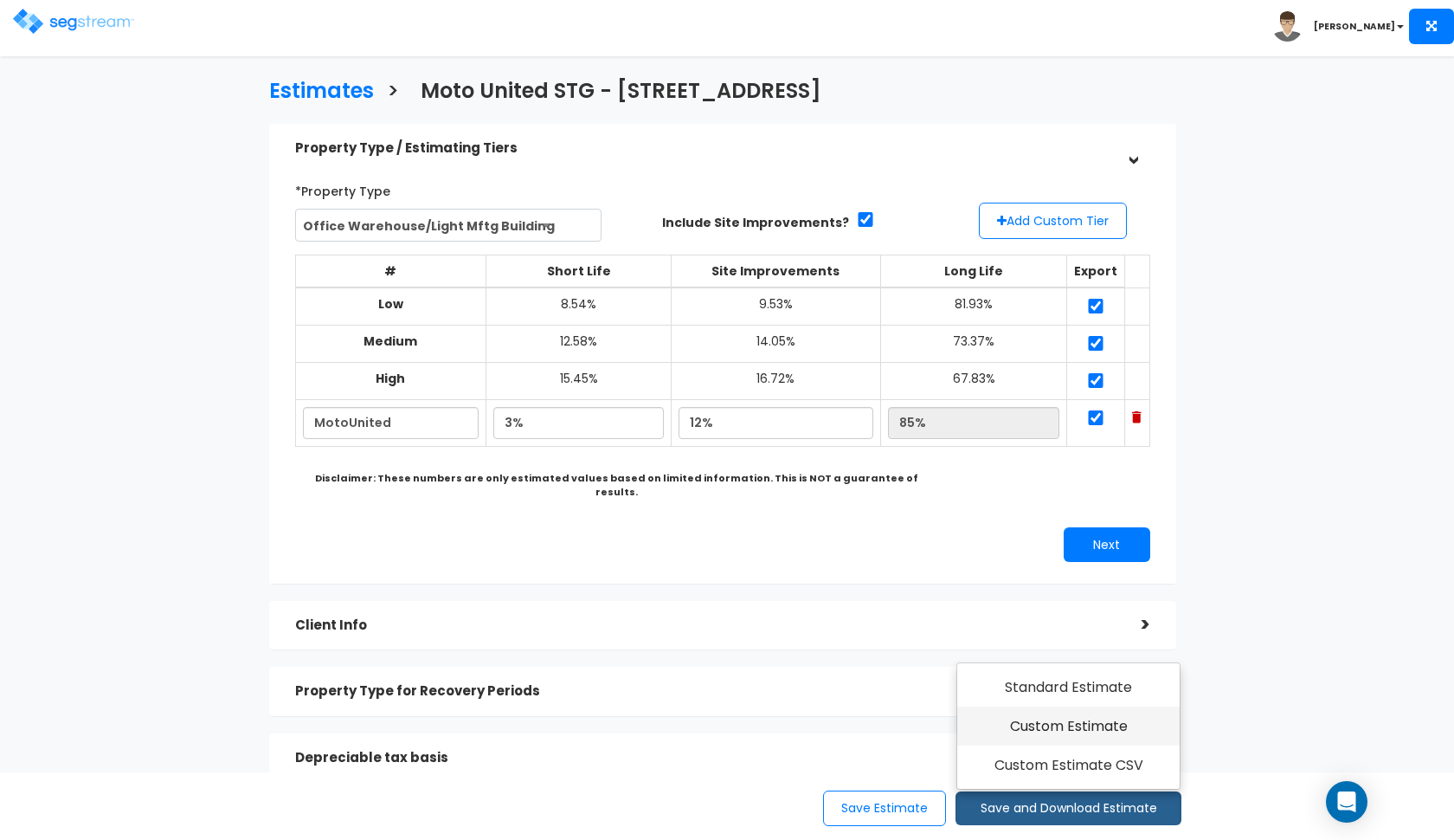
click at [1039, 733] on link "Custom Estimate" at bounding box center [1068, 726] width 222 height 40
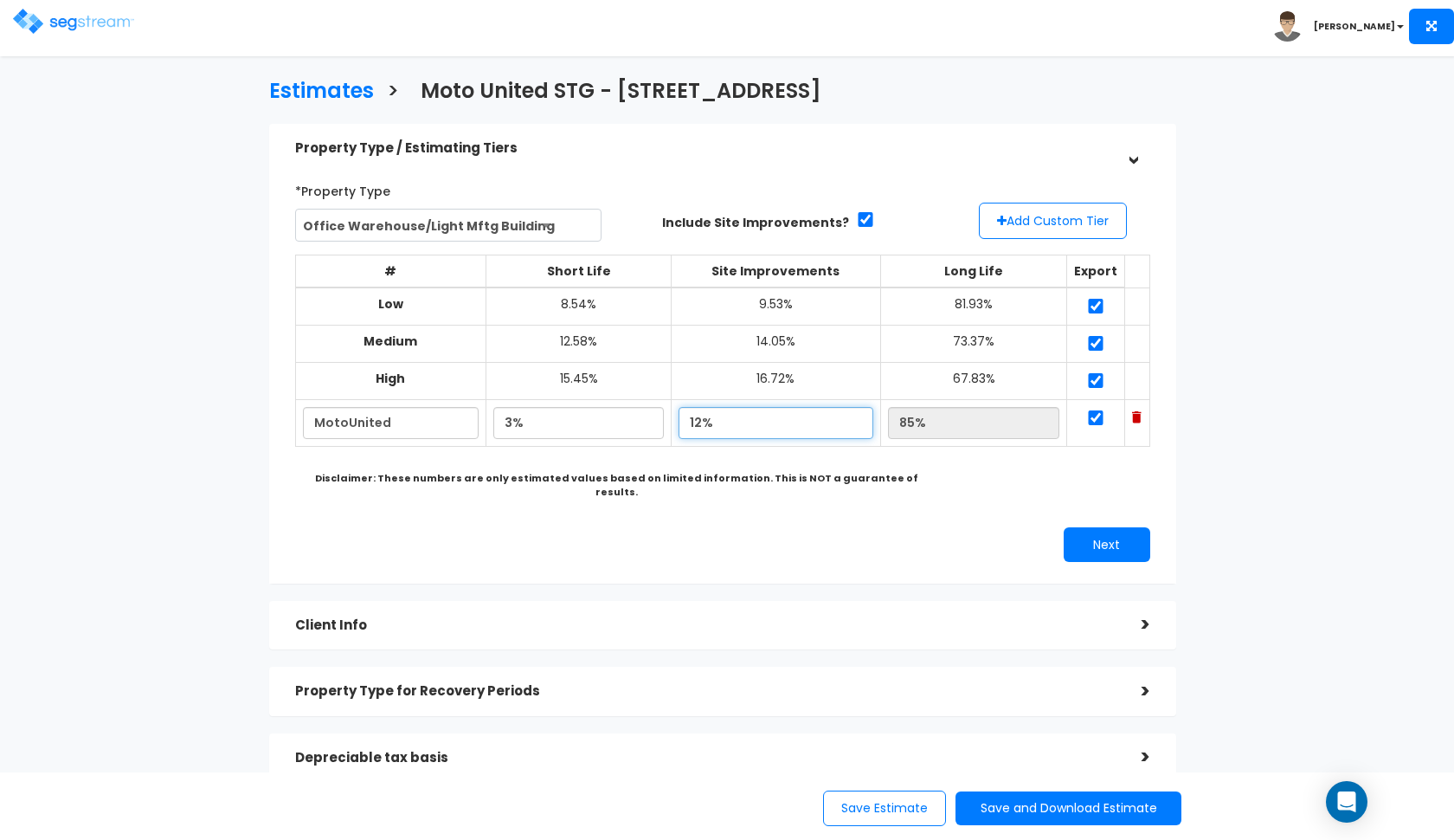
click at [714, 412] on input "12%" at bounding box center [776, 423] width 195 height 32
type input "9.00%"
type input "88.00%"
click at [849, 527] on div "Next" at bounding box center [943, 544] width 441 height 35
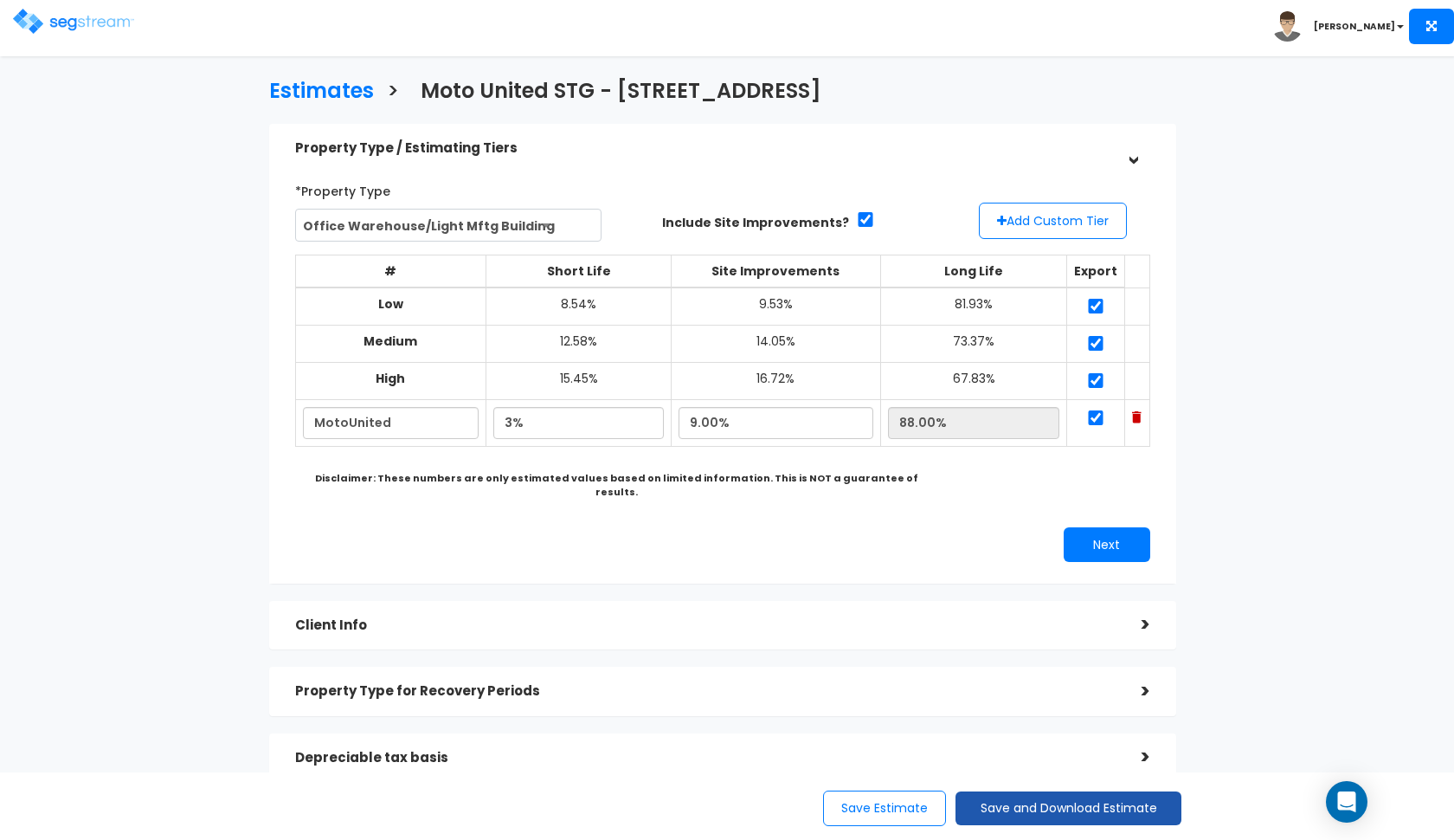
click at [1026, 801] on button "Save and Download Estimate" at bounding box center [1069, 808] width 226 height 34
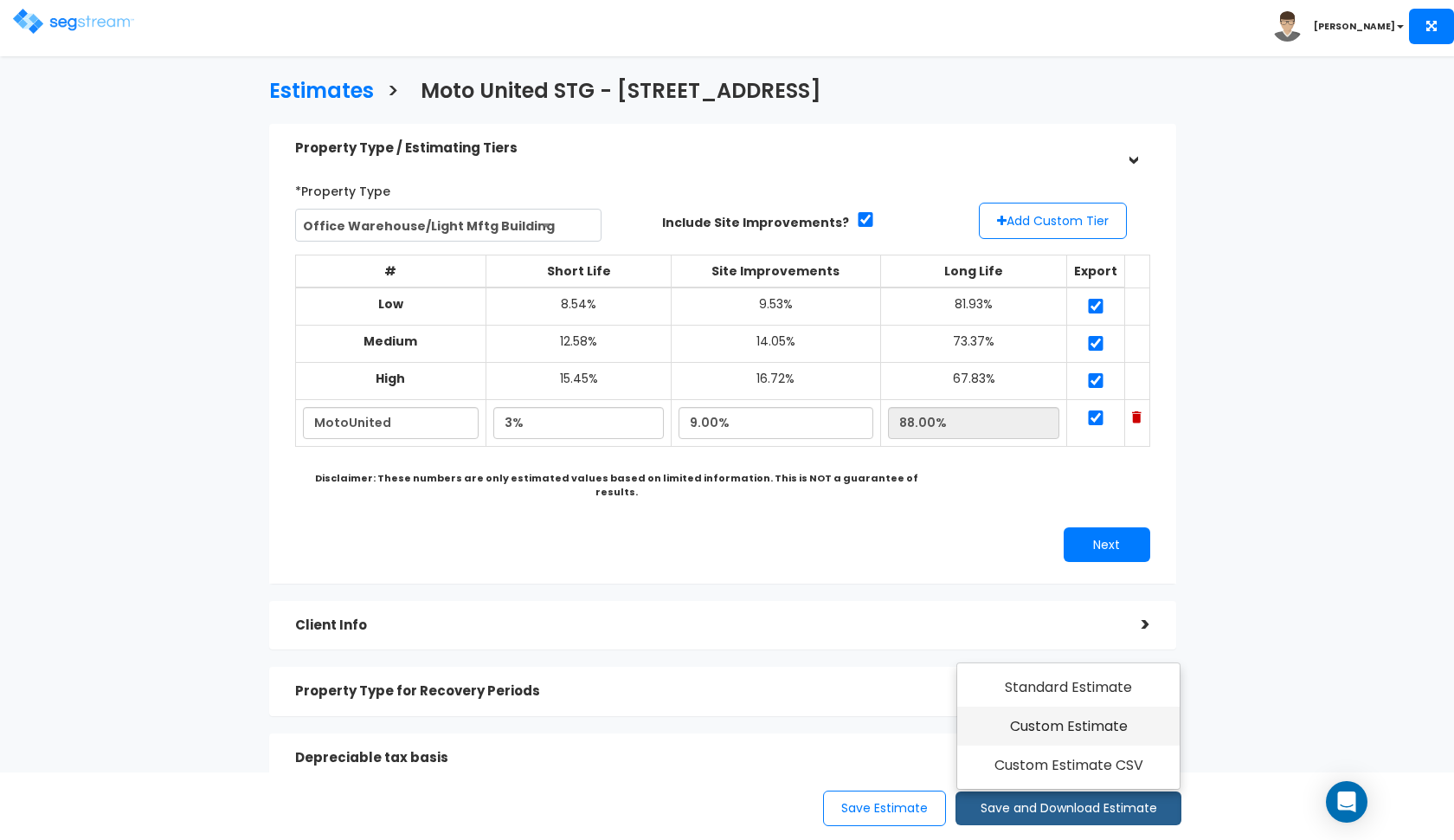
click at [1031, 728] on link "Custom Estimate" at bounding box center [1068, 726] width 222 height 40
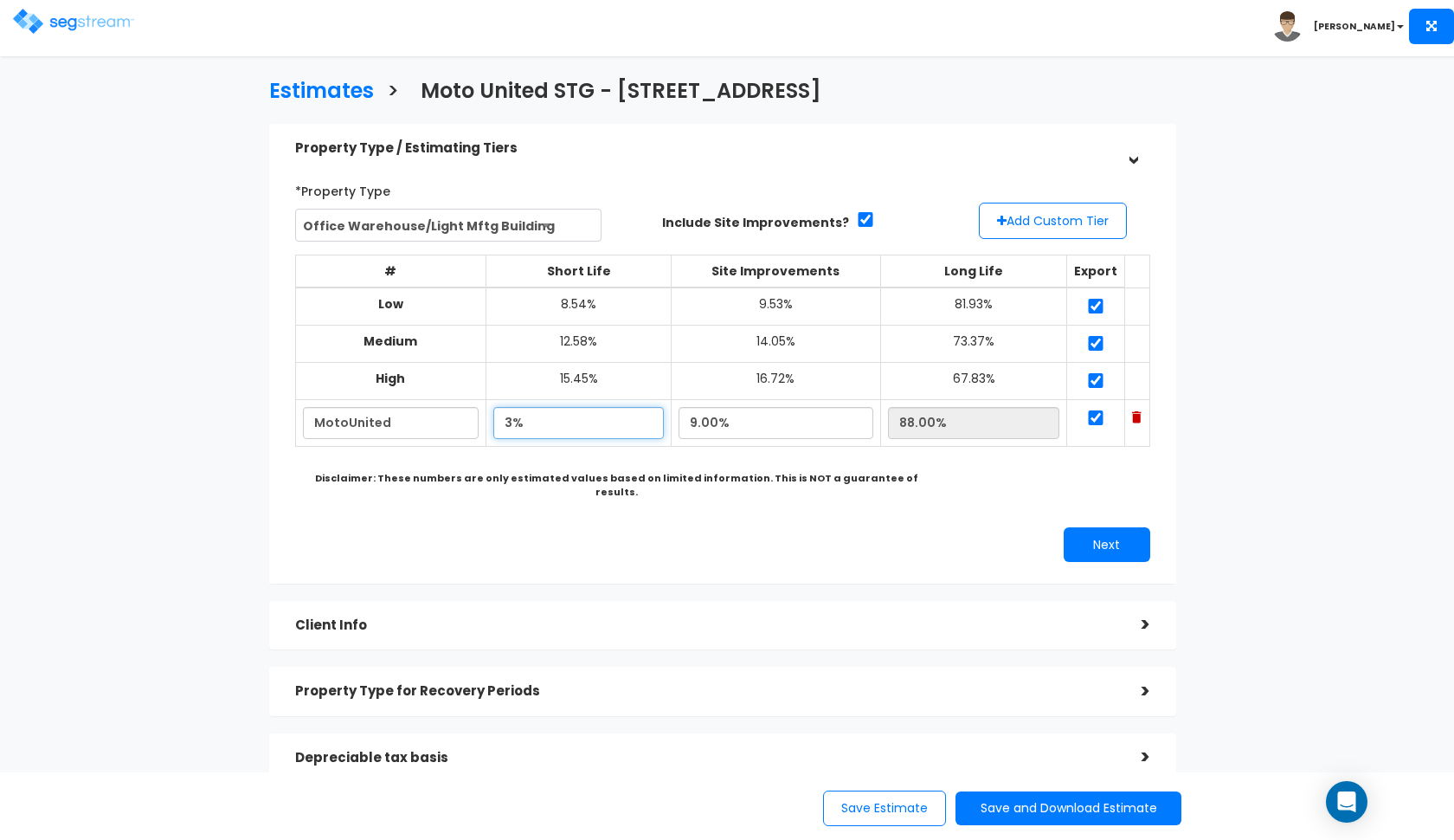
click at [514, 413] on input "3%" at bounding box center [578, 423] width 170 height 32
type input "1.00%"
type input "90.00%"
click at [590, 492] on div "*Property Type Office Warehouse/Light Mftg Building Assisted/Senior Living Auto…" at bounding box center [722, 369] width 881 height 402
click at [708, 413] on input "9.00%" at bounding box center [776, 423] width 195 height 32
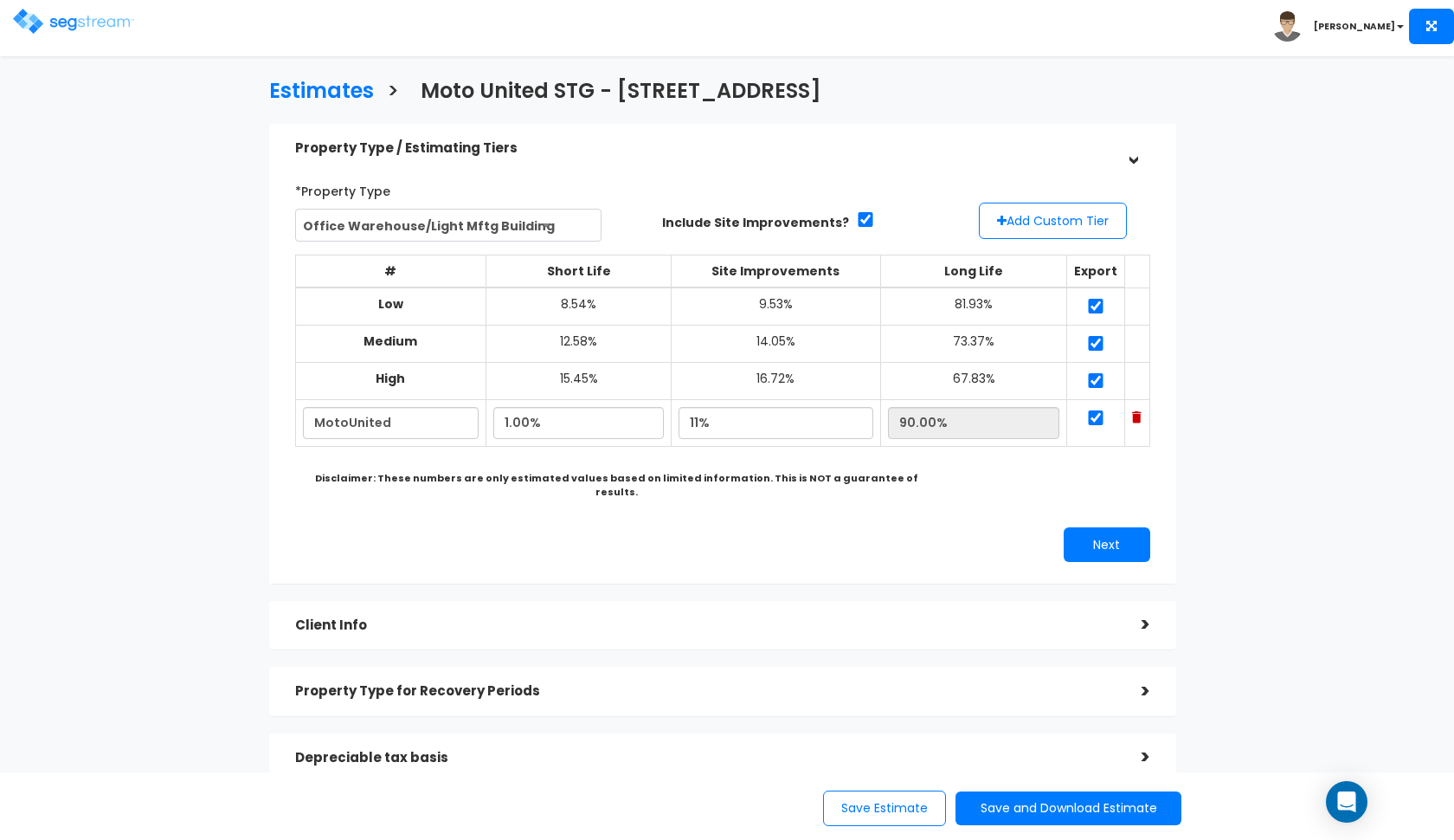
type input "11.00%"
type input "88.00%"
click at [747, 527] on div "Next" at bounding box center [943, 544] width 441 height 35
click at [992, 812] on button "Save and Download Estimate" at bounding box center [1069, 808] width 226 height 34
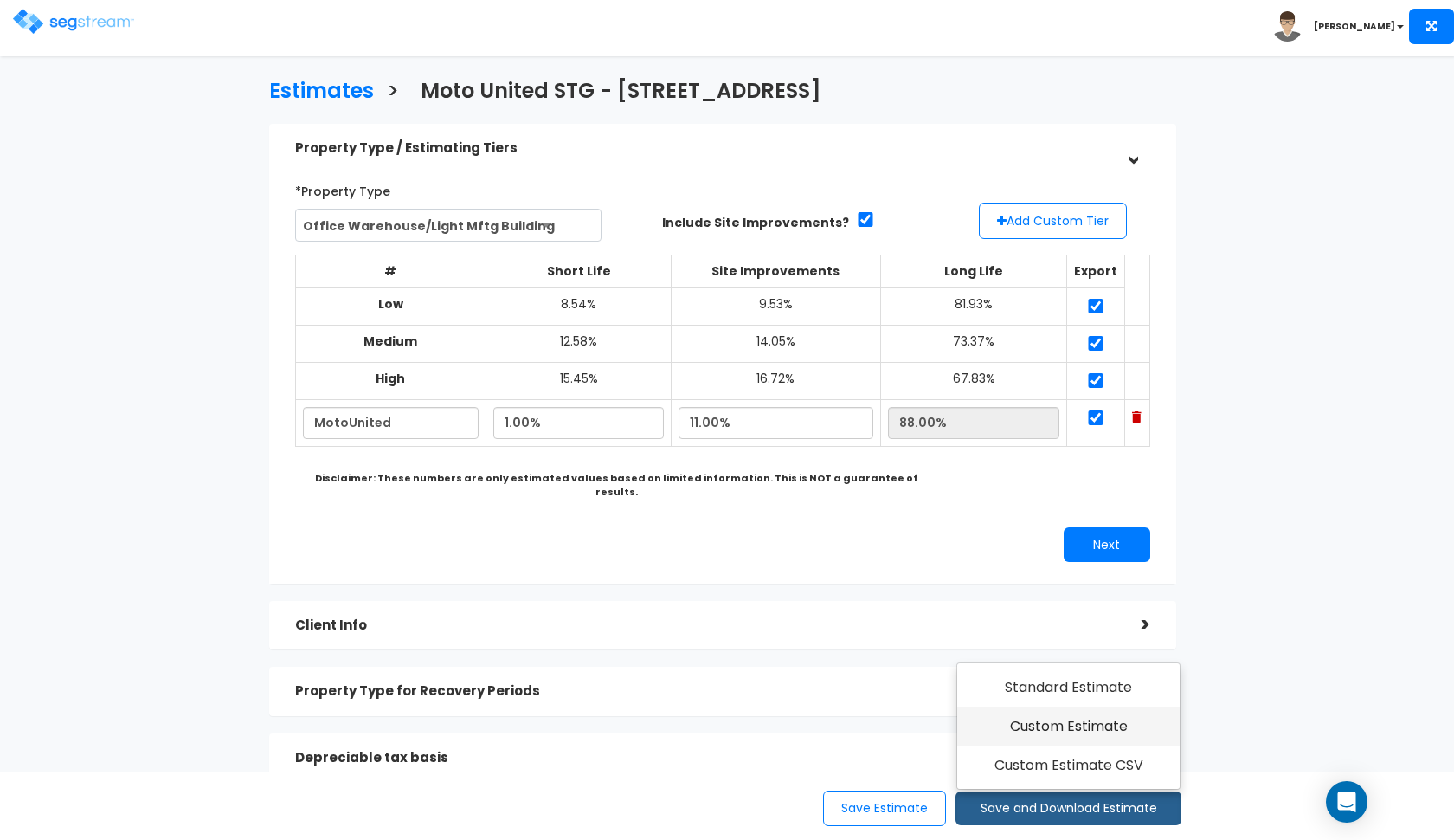
click at [1055, 712] on link "Custom Estimate" at bounding box center [1068, 726] width 222 height 40
